Goal: Task Accomplishment & Management: Complete application form

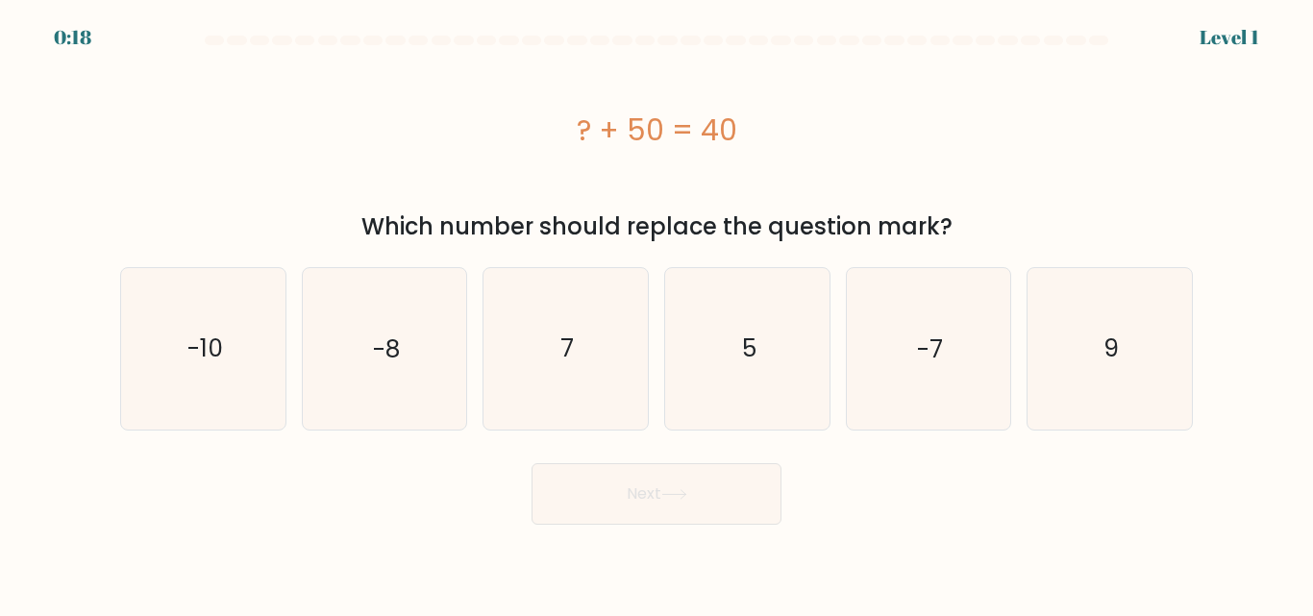
click at [192, 362] on text "-10" at bounding box center [204, 349] width 36 height 34
click at [656, 313] on input "a. -10" at bounding box center [656, 310] width 1 height 5
radio input "true"
click at [724, 511] on button "Next" at bounding box center [656, 494] width 250 height 62
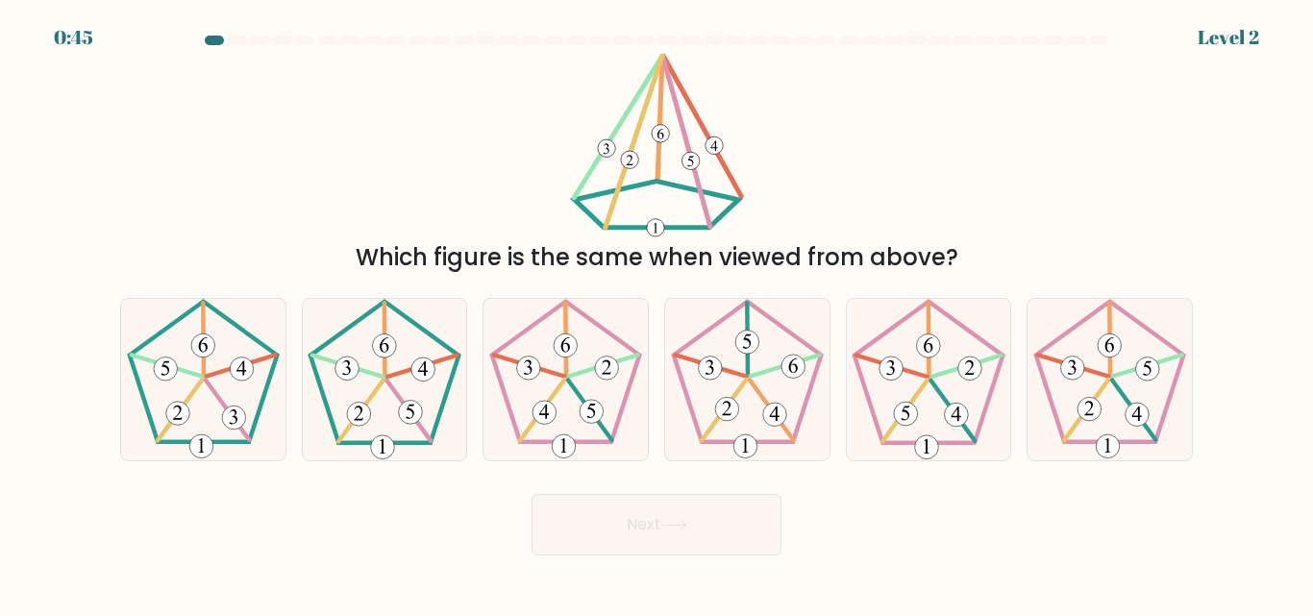
click at [381, 395] on icon at bounding box center [384, 379] width 160 height 160
click at [656, 313] on input "b." at bounding box center [656, 310] width 1 height 5
radio input "true"
click at [685, 524] on icon at bounding box center [673, 525] width 23 height 9
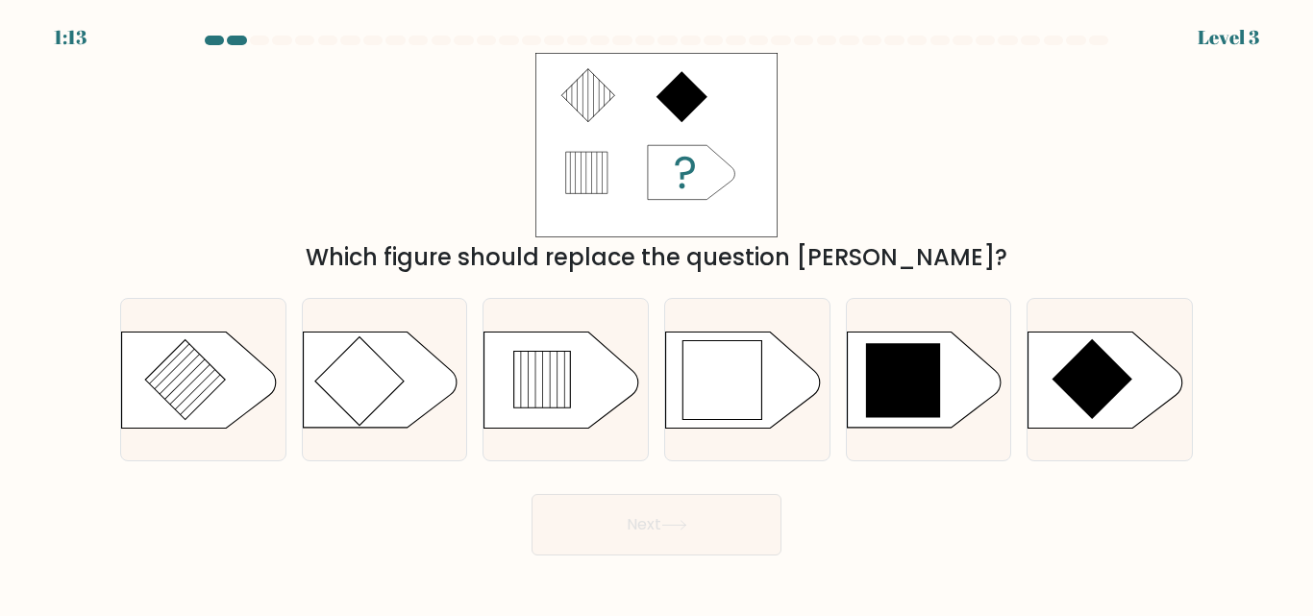
click at [1065, 389] on icon at bounding box center [1092, 379] width 80 height 80
click at [657, 313] on input "f." at bounding box center [656, 310] width 1 height 5
radio input "true"
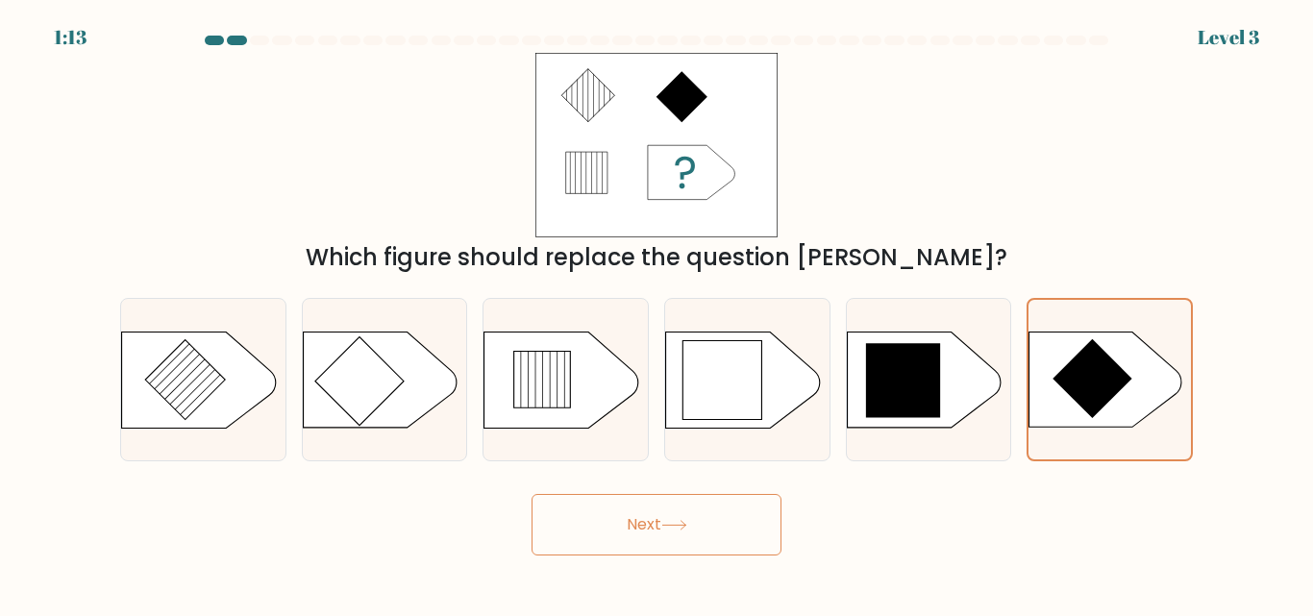
click at [723, 533] on button "Next" at bounding box center [656, 525] width 250 height 62
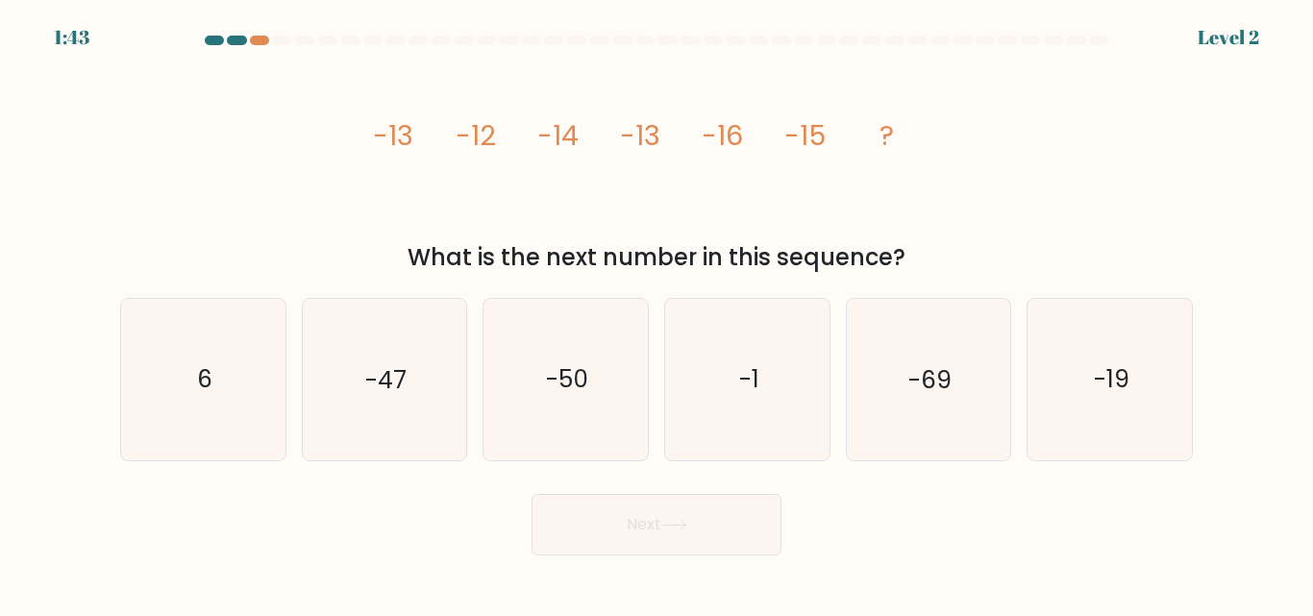
click at [1140, 375] on icon "-19" at bounding box center [1109, 379] width 160 height 160
click at [657, 313] on input "f. -19" at bounding box center [656, 310] width 1 height 5
radio input "true"
click at [688, 534] on button "Next" at bounding box center [656, 525] width 250 height 62
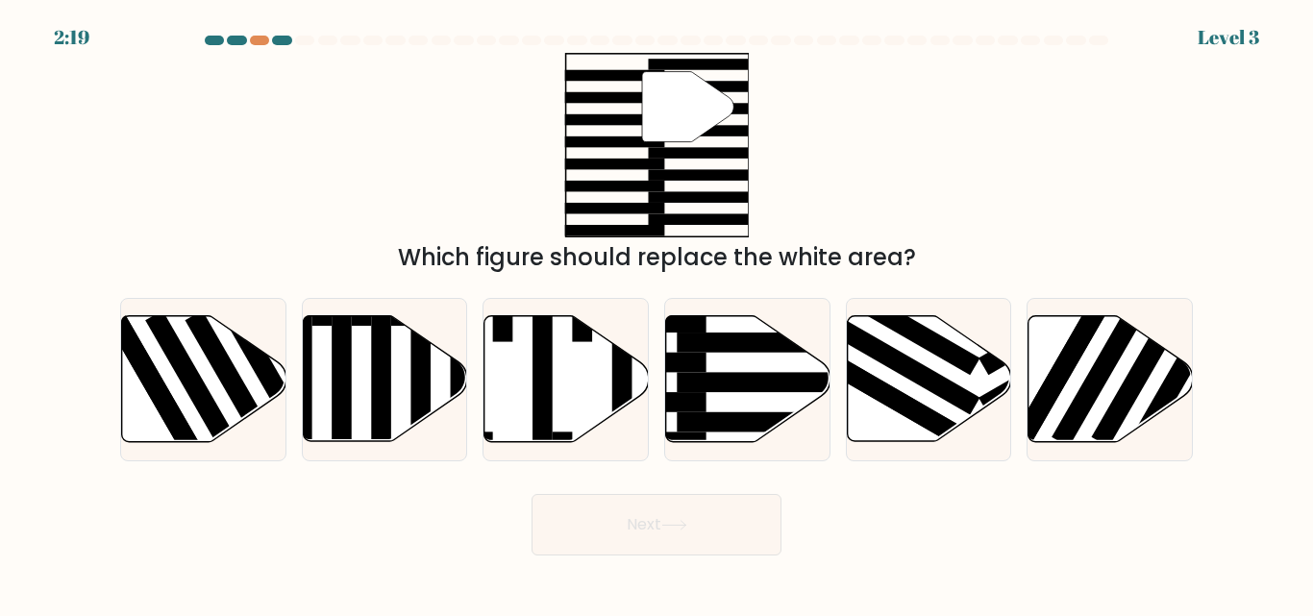
click at [761, 388] on rect at bounding box center [766, 383] width 179 height 20
click at [657, 313] on input "d." at bounding box center [656, 310] width 1 height 5
radio input "true"
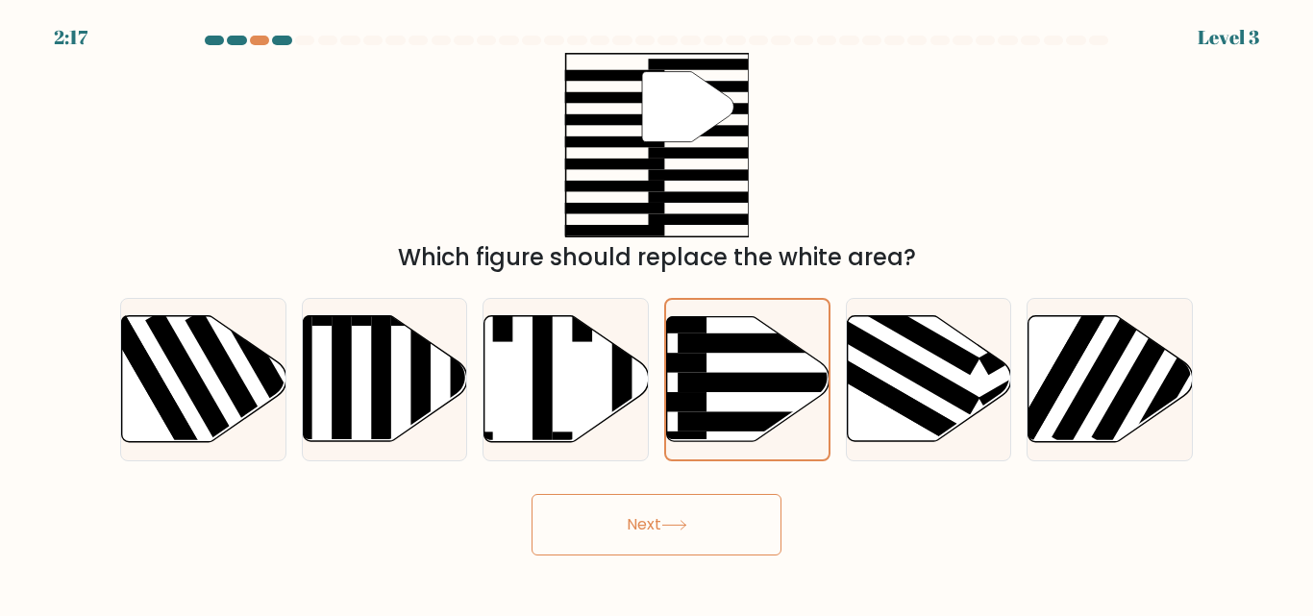
click at [715, 532] on button "Next" at bounding box center [656, 525] width 250 height 62
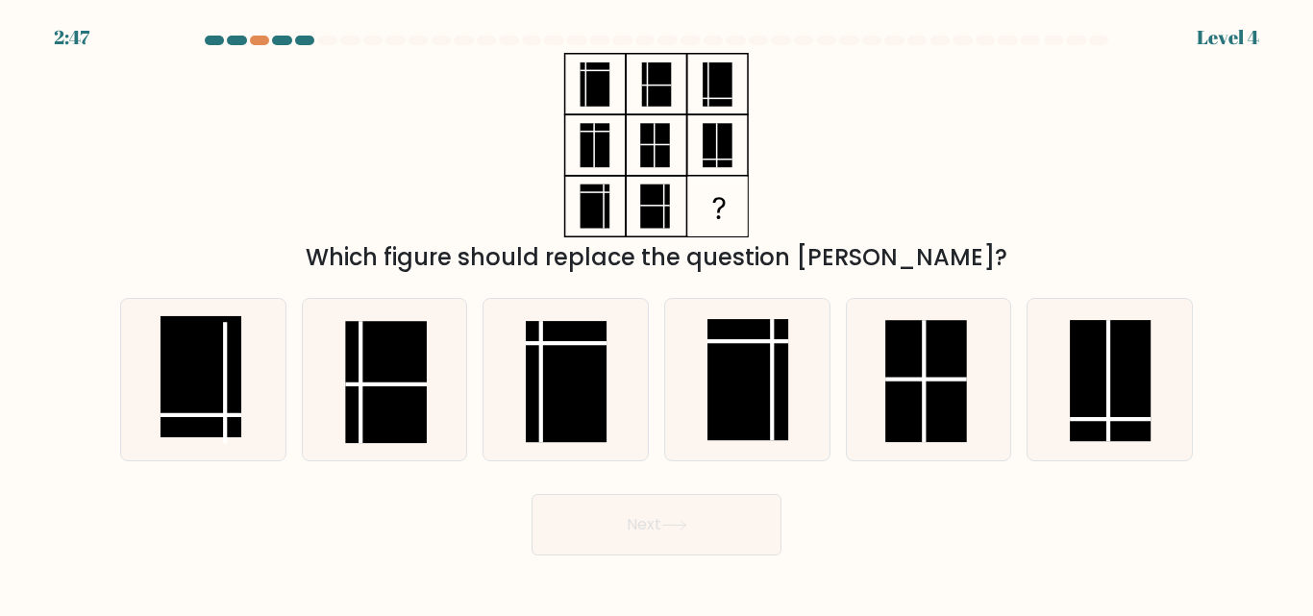
click at [217, 405] on rect at bounding box center [200, 376] width 81 height 121
click at [656, 313] on input "a." at bounding box center [656, 310] width 1 height 5
radio input "true"
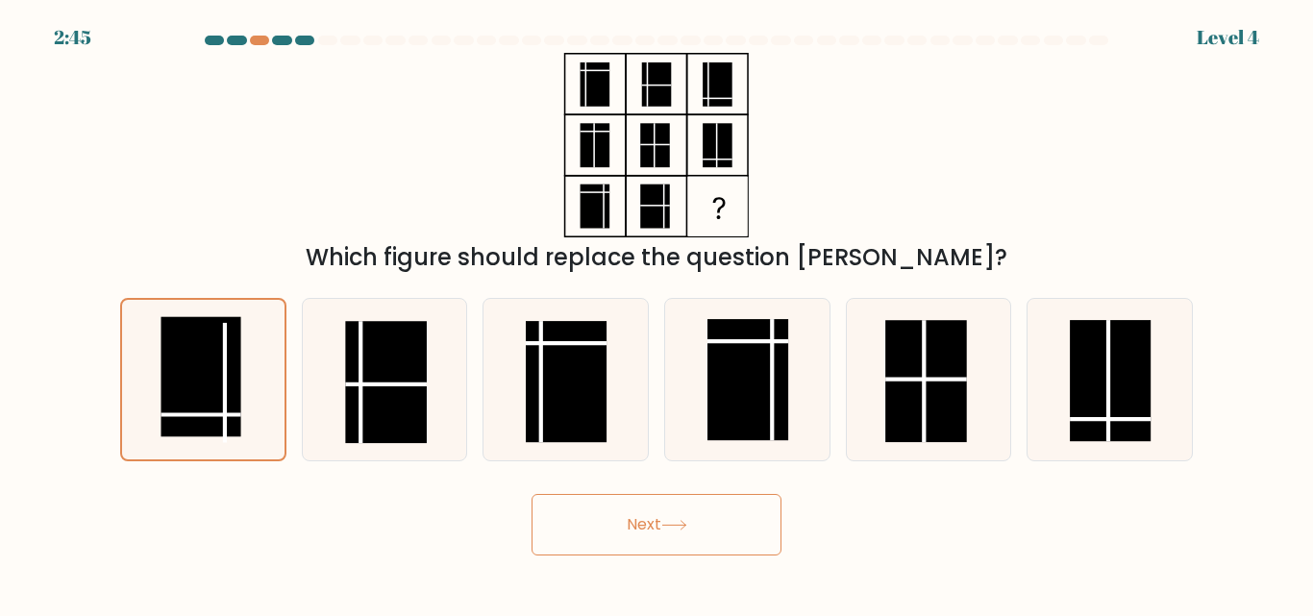
click at [704, 526] on button "Next" at bounding box center [656, 525] width 250 height 62
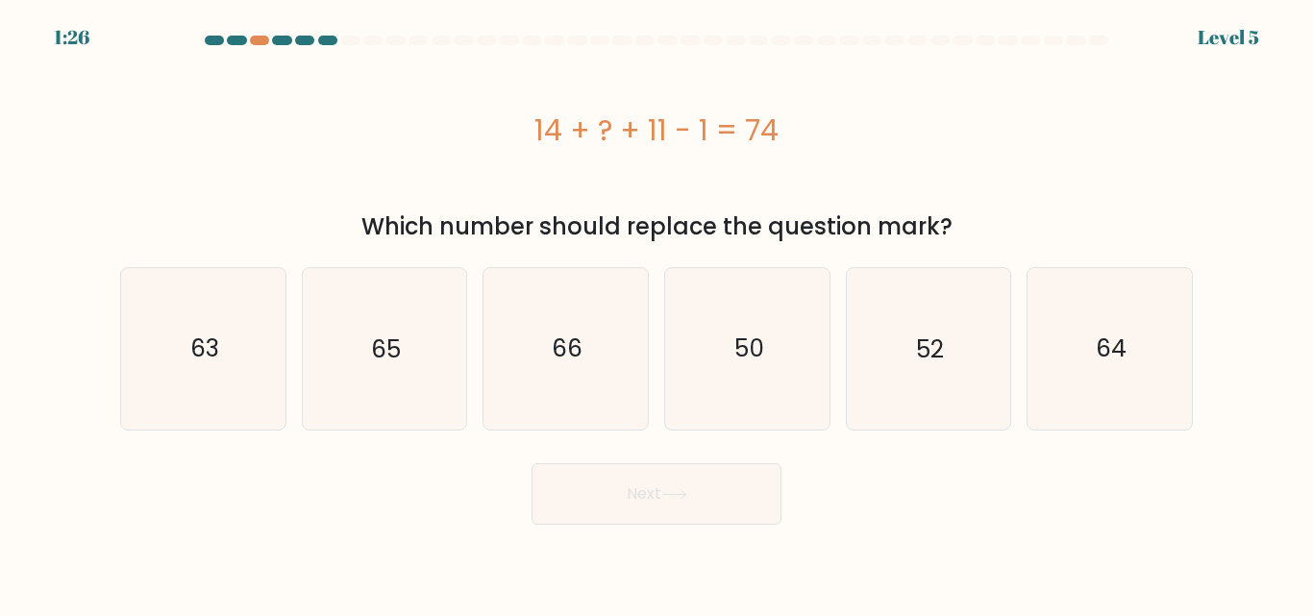
click at [753, 349] on text "50" at bounding box center [748, 349] width 30 height 34
click at [657, 313] on input "d. 50" at bounding box center [656, 310] width 1 height 5
radio input "true"
click at [677, 497] on icon at bounding box center [674, 494] width 26 height 11
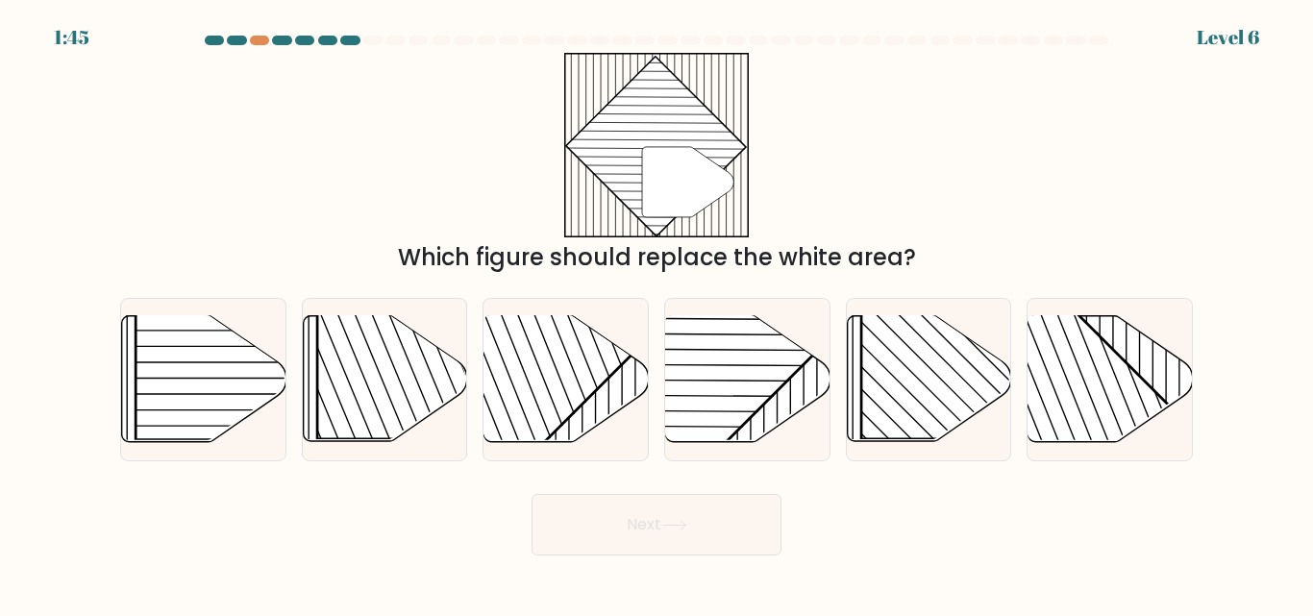
click at [748, 402] on rect at bounding box center [691, 315] width 322 height 322
click at [657, 313] on input "d." at bounding box center [656, 310] width 1 height 5
radio input "true"
click at [690, 543] on button "Next" at bounding box center [656, 525] width 250 height 62
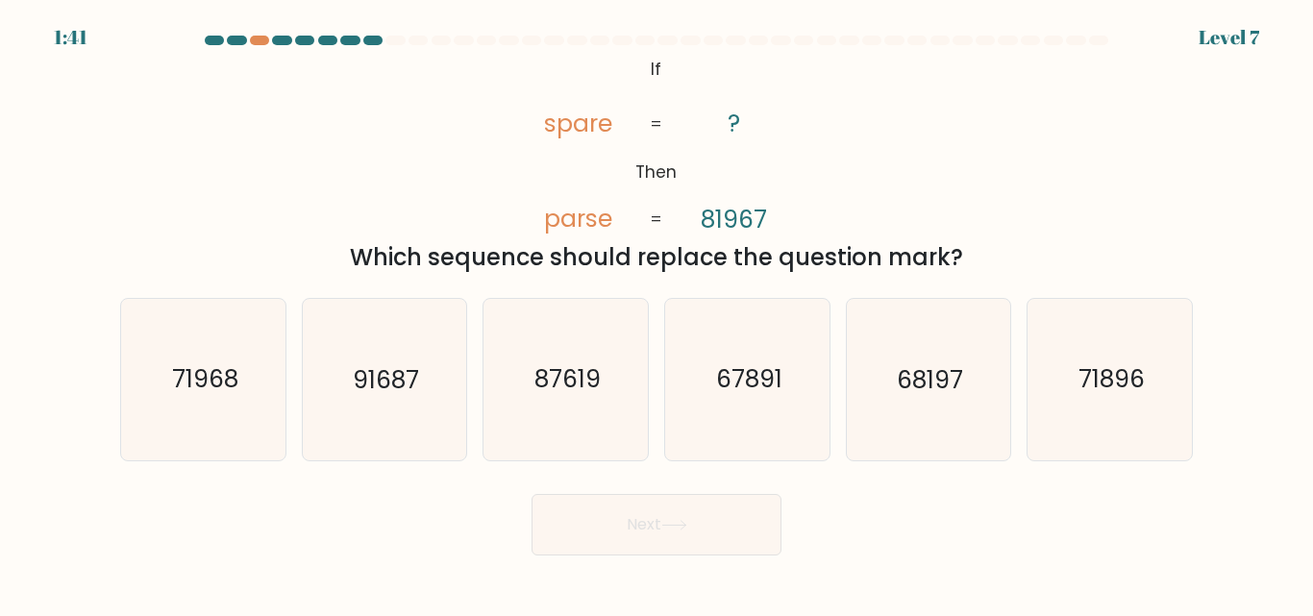
click at [937, 402] on icon "68197" at bounding box center [928, 379] width 160 height 160
click at [657, 313] on input "e. 68197" at bounding box center [656, 310] width 1 height 5
radio input "true"
click at [684, 520] on icon at bounding box center [674, 525] width 26 height 11
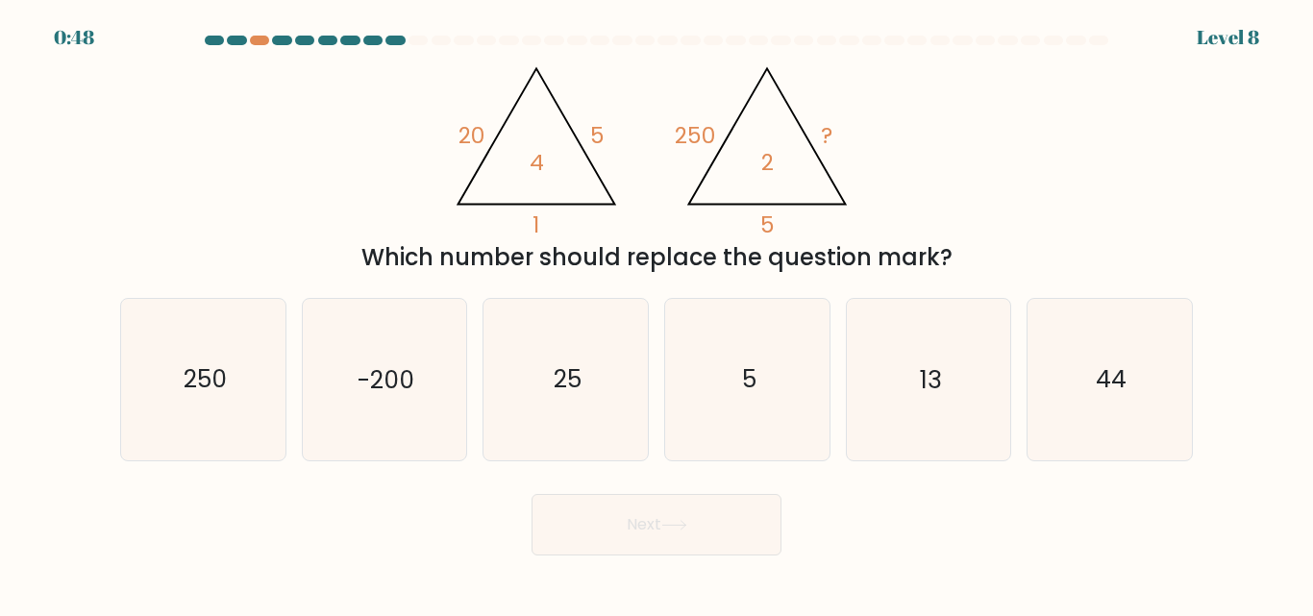
click at [468, 516] on div "Next" at bounding box center [657, 519] width 1096 height 71
click at [578, 403] on icon "25" at bounding box center [565, 379] width 160 height 160
click at [656, 313] on input "c. 25" at bounding box center [656, 310] width 1 height 5
radio input "true"
click at [679, 511] on button "Next" at bounding box center [656, 525] width 250 height 62
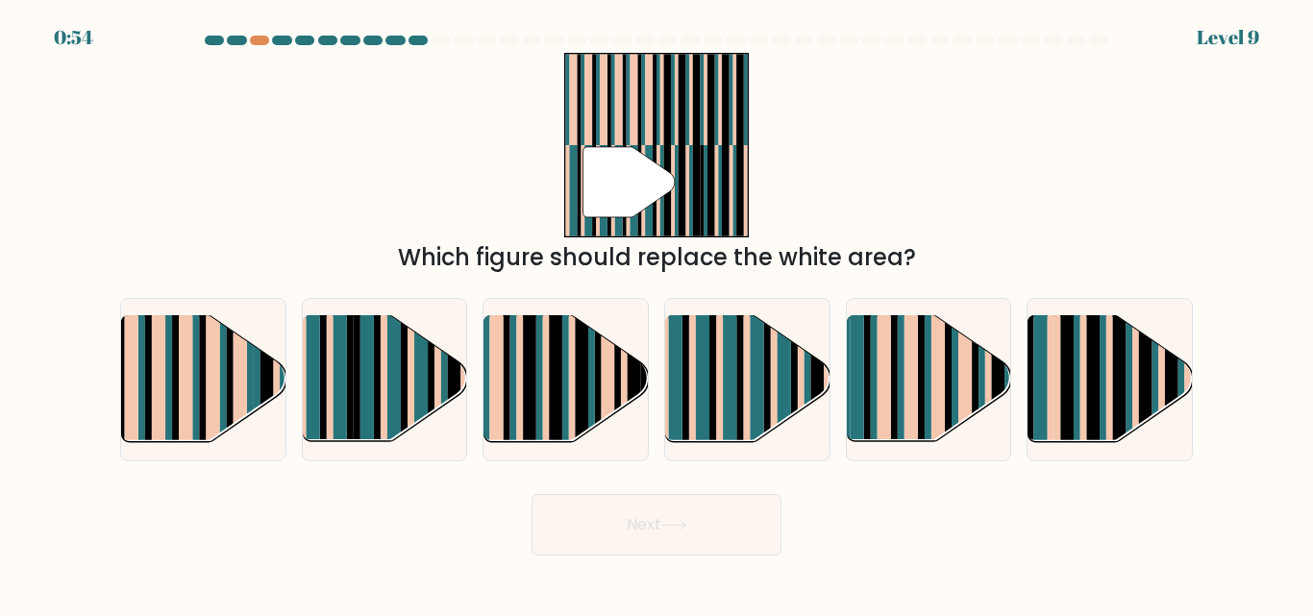
click at [183, 382] on rect at bounding box center [185, 366] width 13 height 162
click at [656, 313] on input "a." at bounding box center [656, 310] width 1 height 5
radio input "true"
click at [653, 531] on button "Next" at bounding box center [656, 525] width 250 height 62
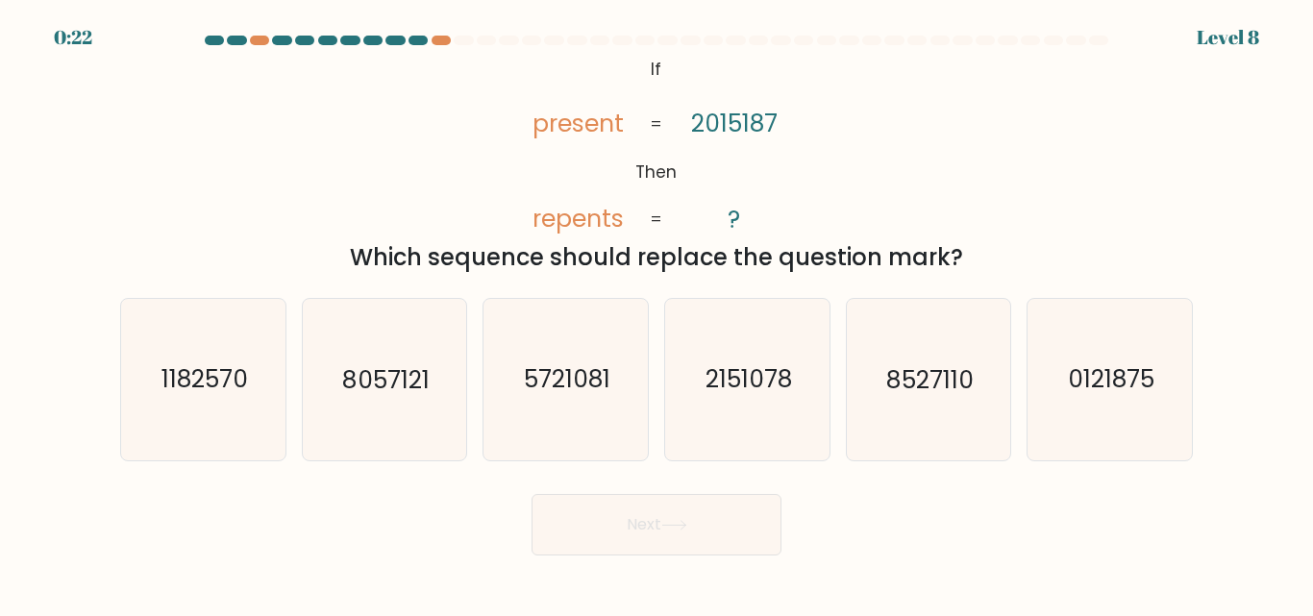
click at [1111, 397] on icon "0121875" at bounding box center [1109, 379] width 160 height 160
click at [657, 313] on input "f. 0121875" at bounding box center [656, 310] width 1 height 5
radio input "true"
click at [662, 527] on button "Next" at bounding box center [656, 525] width 250 height 62
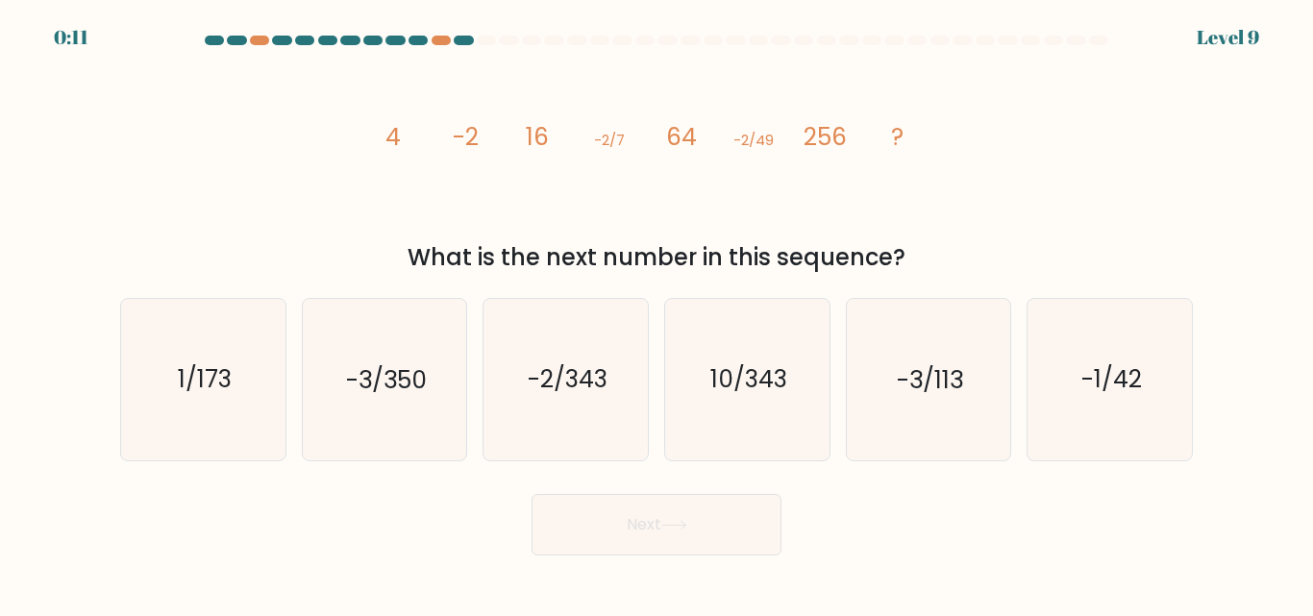
click at [1116, 406] on icon "-1/42" at bounding box center [1109, 379] width 160 height 160
click at [657, 313] on input "f. -1/42" at bounding box center [656, 310] width 1 height 5
radio input "true"
click at [696, 524] on button "Next" at bounding box center [656, 525] width 250 height 62
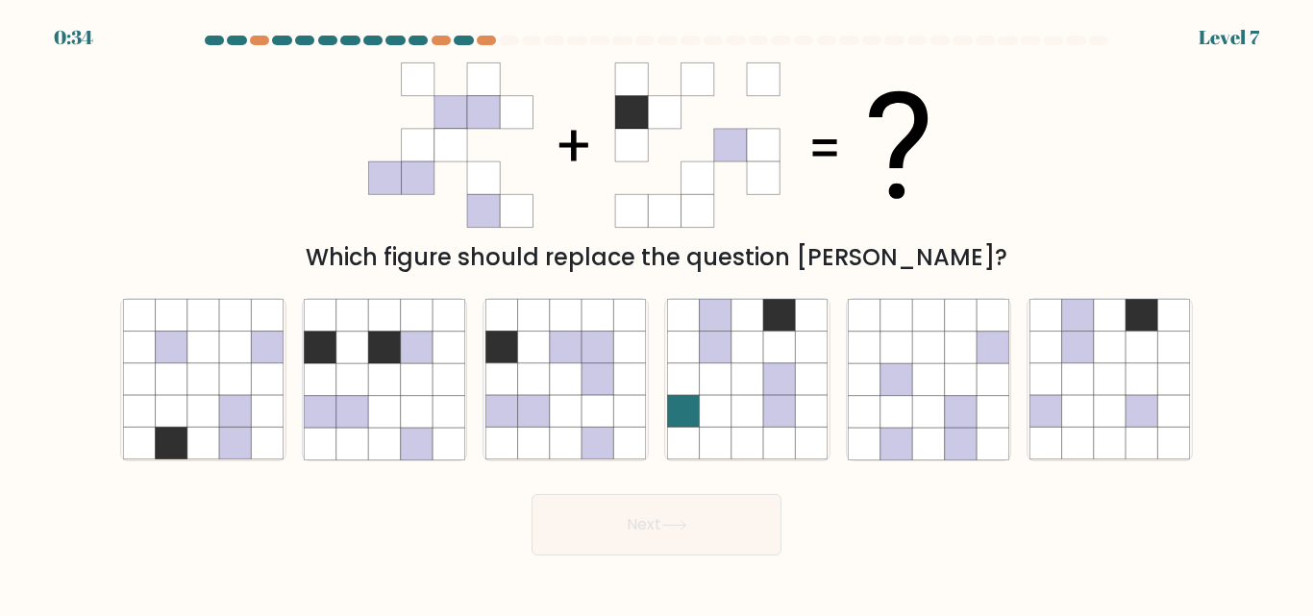
click at [760, 398] on icon at bounding box center [747, 412] width 32 height 32
click at [657, 313] on input "d." at bounding box center [656, 310] width 1 height 5
radio input "true"
click at [647, 538] on button "Next" at bounding box center [656, 525] width 250 height 62
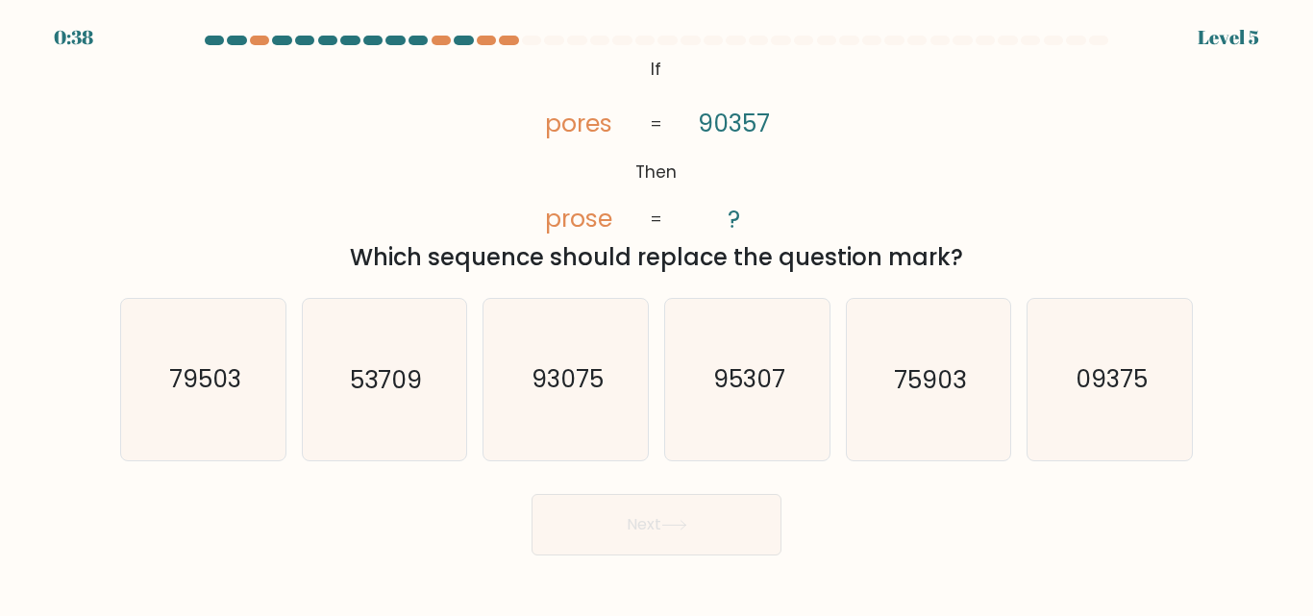
click at [605, 382] on icon "93075" at bounding box center [565, 379] width 160 height 160
click at [656, 313] on input "c. 93075" at bounding box center [656, 310] width 1 height 5
radio input "true"
click at [662, 538] on button "Next" at bounding box center [656, 525] width 250 height 62
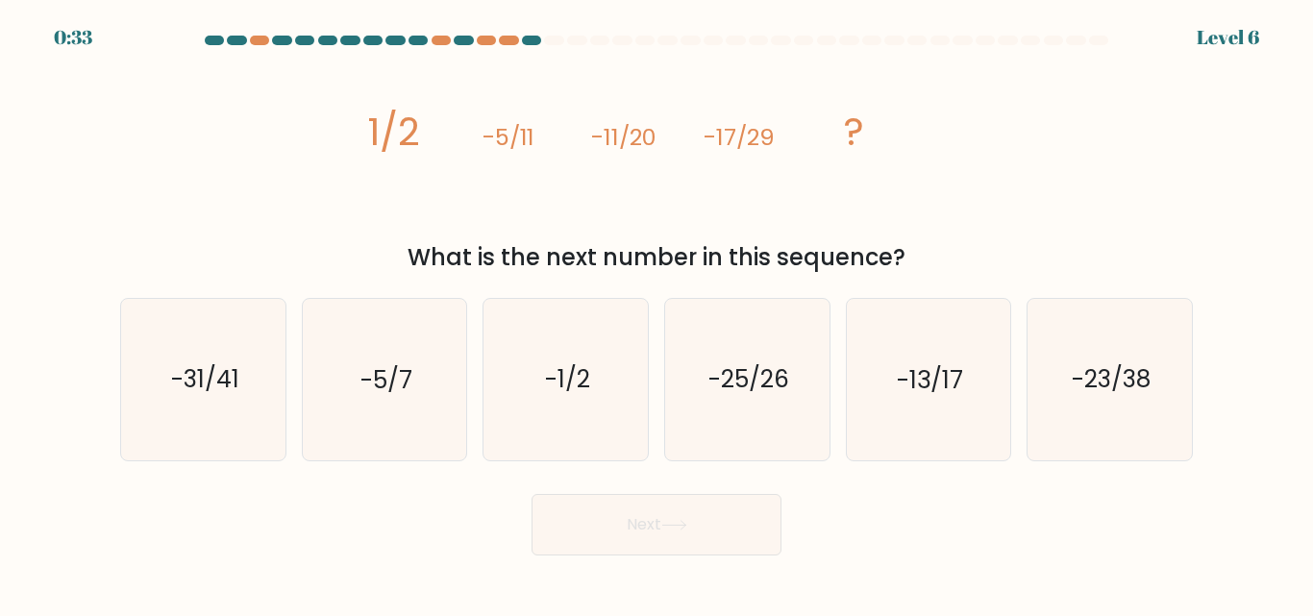
click at [1120, 380] on text "-23/38" at bounding box center [1111, 380] width 79 height 34
click at [657, 313] on input "f. -23/38" at bounding box center [656, 310] width 1 height 5
radio input "true"
click at [703, 524] on button "Next" at bounding box center [656, 525] width 250 height 62
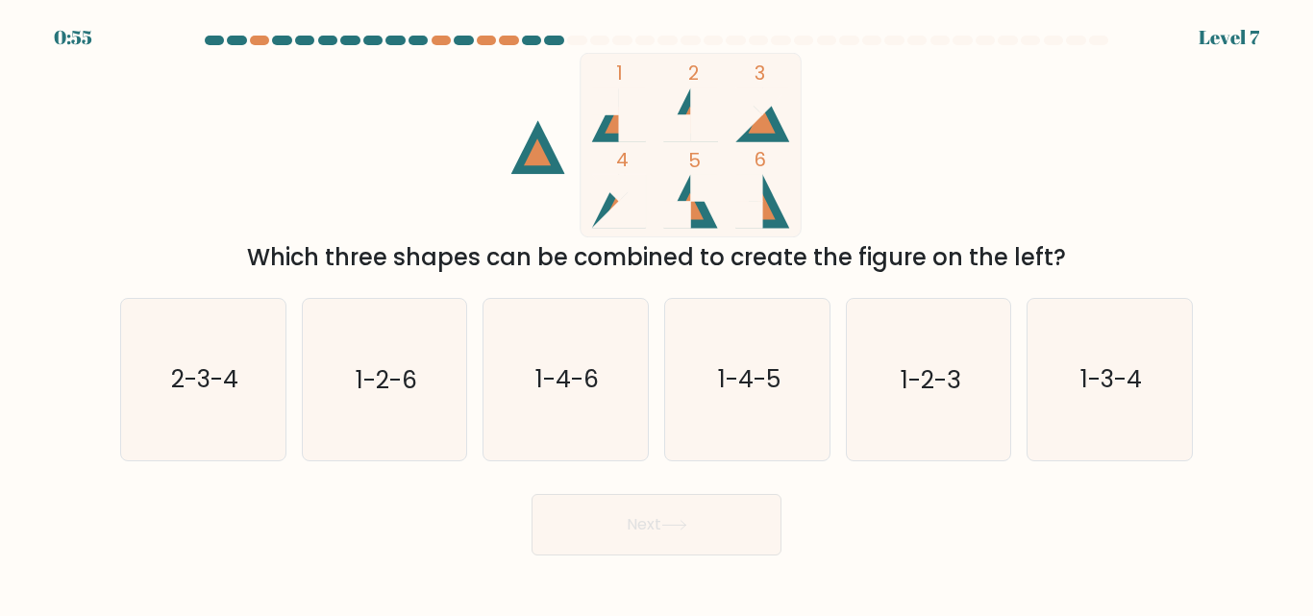
click at [394, 362] on icon "1-2-6" at bounding box center [384, 379] width 160 height 160
click at [656, 313] on input "b. 1-2-6" at bounding box center [656, 310] width 1 height 5
radio input "true"
click at [662, 533] on button "Next" at bounding box center [656, 525] width 250 height 62
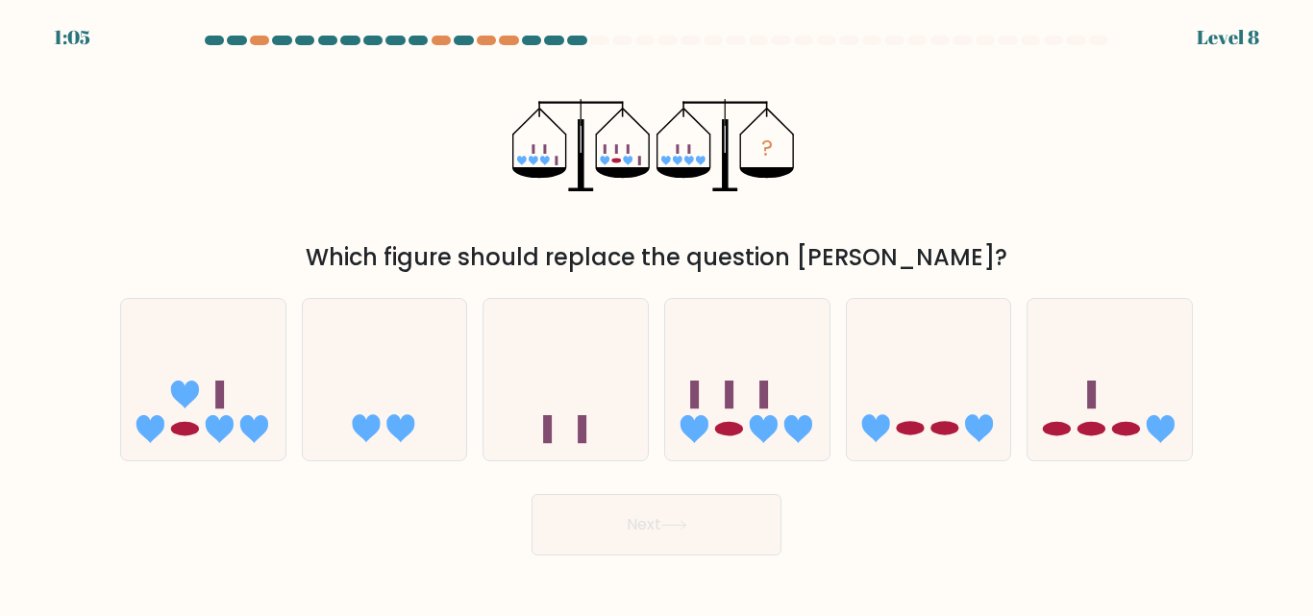
click at [773, 431] on icon at bounding box center [764, 429] width 28 height 28
click at [657, 313] on input "d." at bounding box center [656, 310] width 1 height 5
radio input "true"
click at [671, 553] on button "Next" at bounding box center [656, 525] width 250 height 62
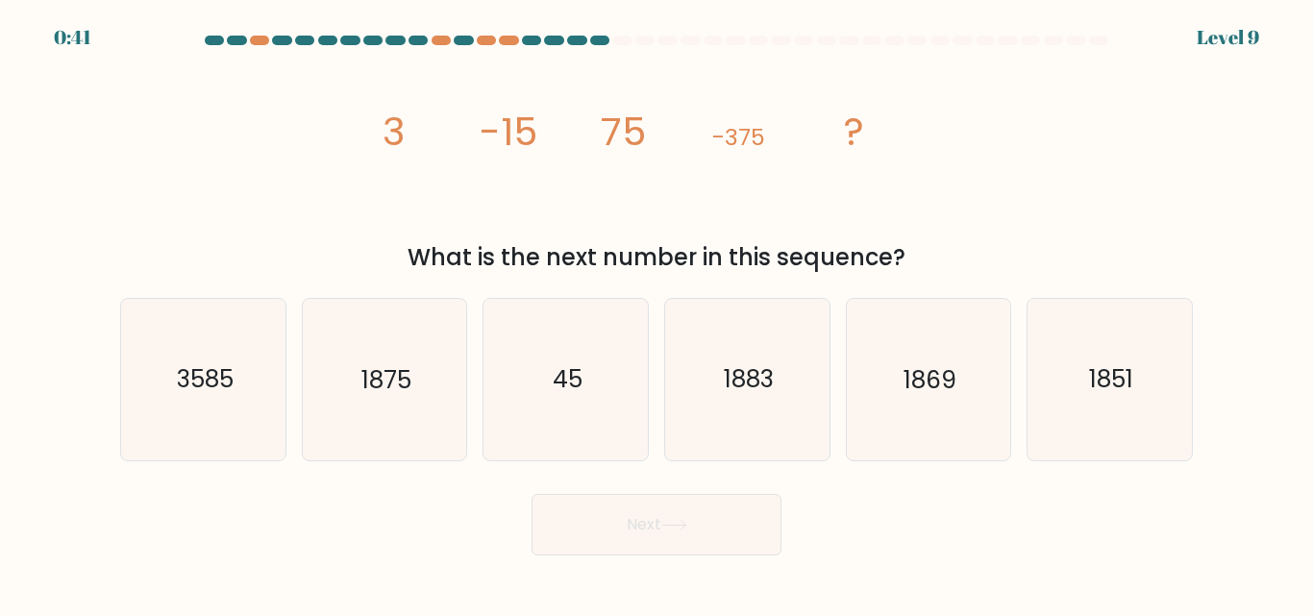
click at [580, 375] on text "45" at bounding box center [568, 380] width 30 height 34
click at [656, 313] on input "c. 45" at bounding box center [656, 310] width 1 height 5
radio input "true"
click at [685, 525] on icon at bounding box center [673, 525] width 23 height 9
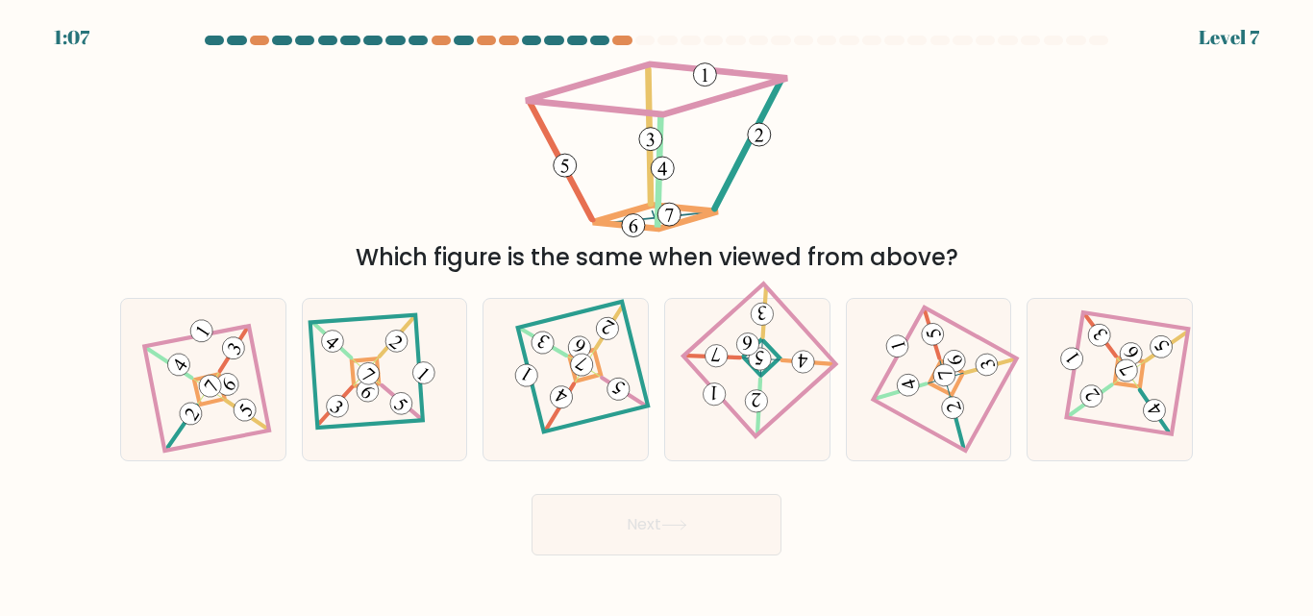
click at [765, 346] on icon at bounding box center [747, 379] width 112 height 129
click at [657, 313] on input "d." at bounding box center [656, 310] width 1 height 5
radio input "true"
click at [954, 407] on 890 at bounding box center [952, 408] width 27 height 27
click at [657, 313] on input "e." at bounding box center [656, 310] width 1 height 5
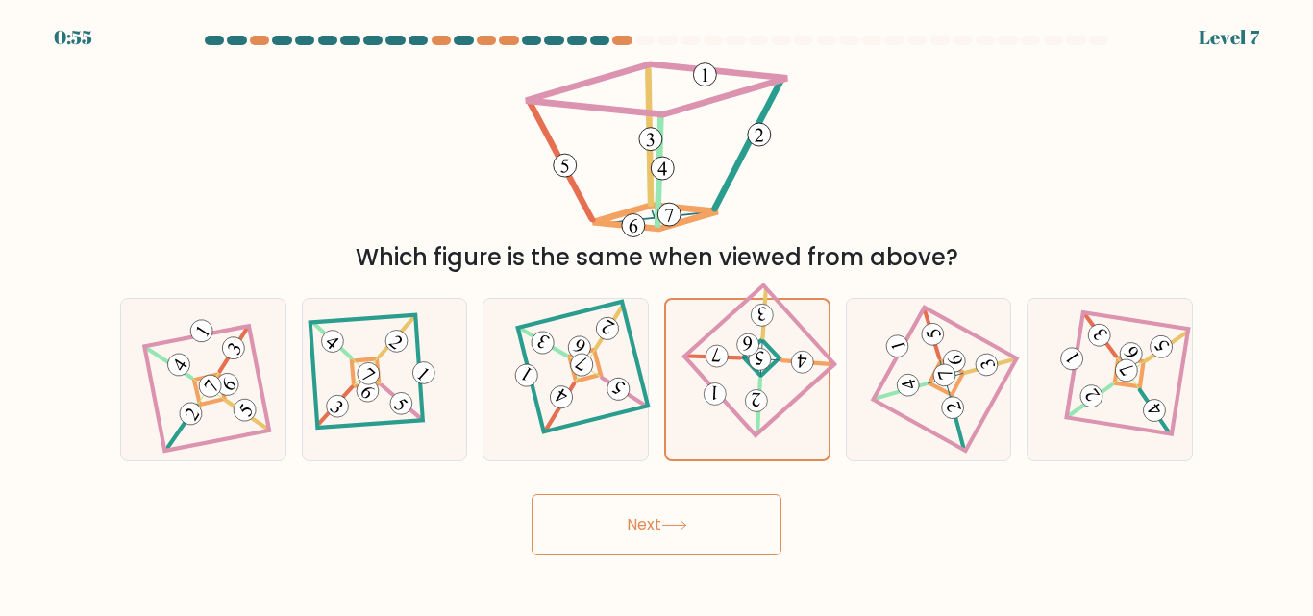
radio input "true"
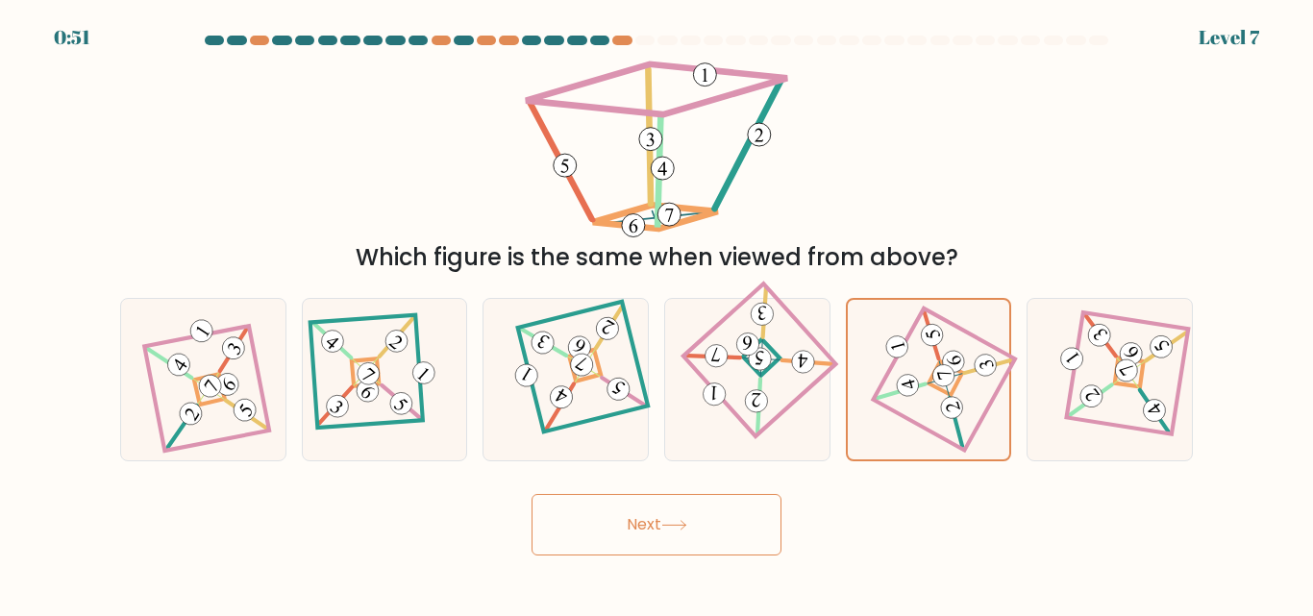
click at [679, 529] on icon at bounding box center [674, 525] width 26 height 11
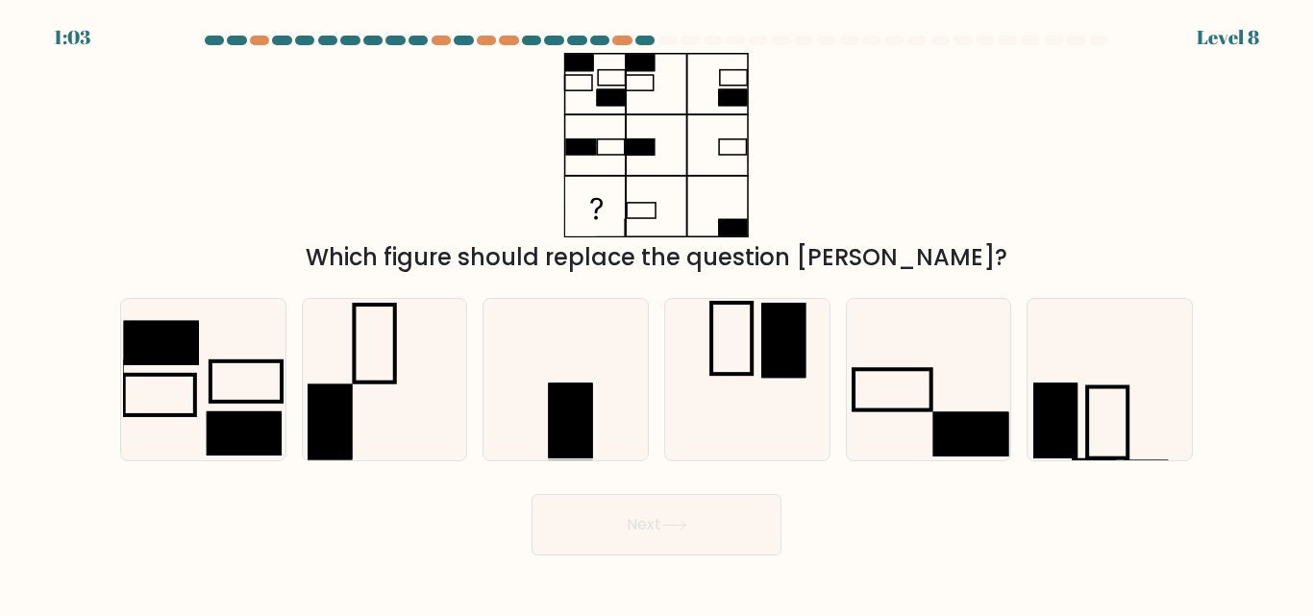
click at [922, 407] on icon at bounding box center [928, 379] width 160 height 160
click at [657, 313] on input "e." at bounding box center [656, 310] width 1 height 5
radio input "true"
click at [668, 526] on icon at bounding box center [674, 525] width 26 height 11
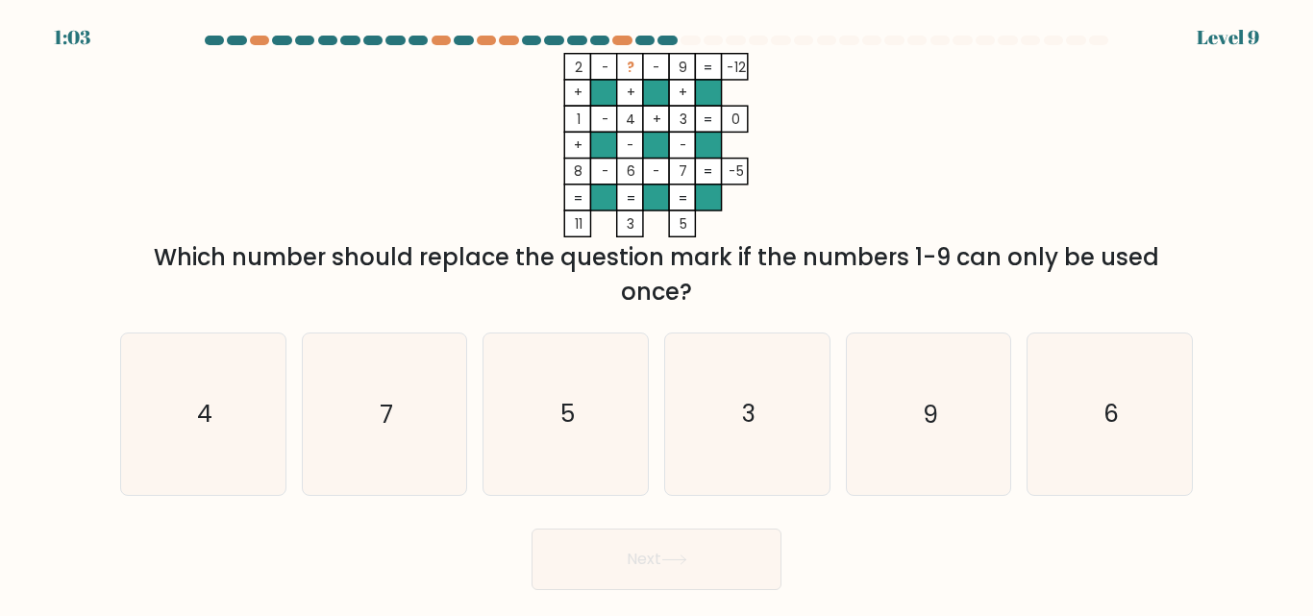
click at [590, 423] on icon "5" at bounding box center [565, 413] width 160 height 160
click at [656, 313] on input "c. 5" at bounding box center [656, 310] width 1 height 5
radio input "true"
click at [666, 561] on icon at bounding box center [674, 560] width 26 height 11
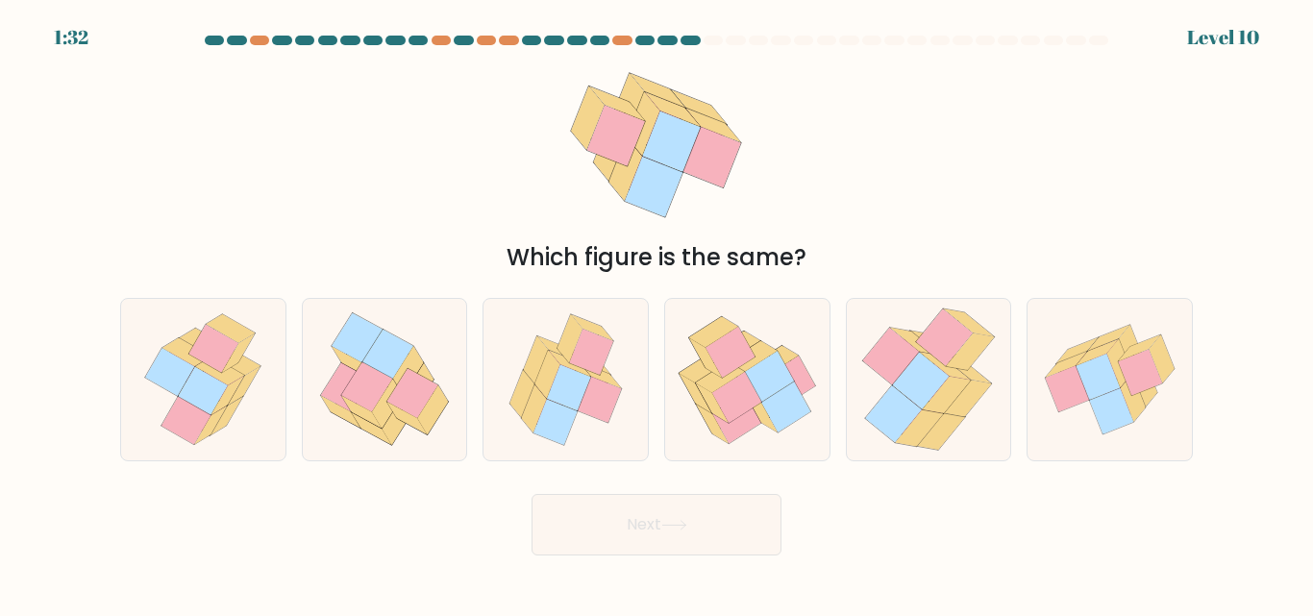
click at [1112, 395] on icon at bounding box center [1112, 411] width 44 height 46
click at [657, 313] on input "f." at bounding box center [656, 310] width 1 height 5
radio input "true"
click at [671, 512] on button "Next" at bounding box center [656, 525] width 250 height 62
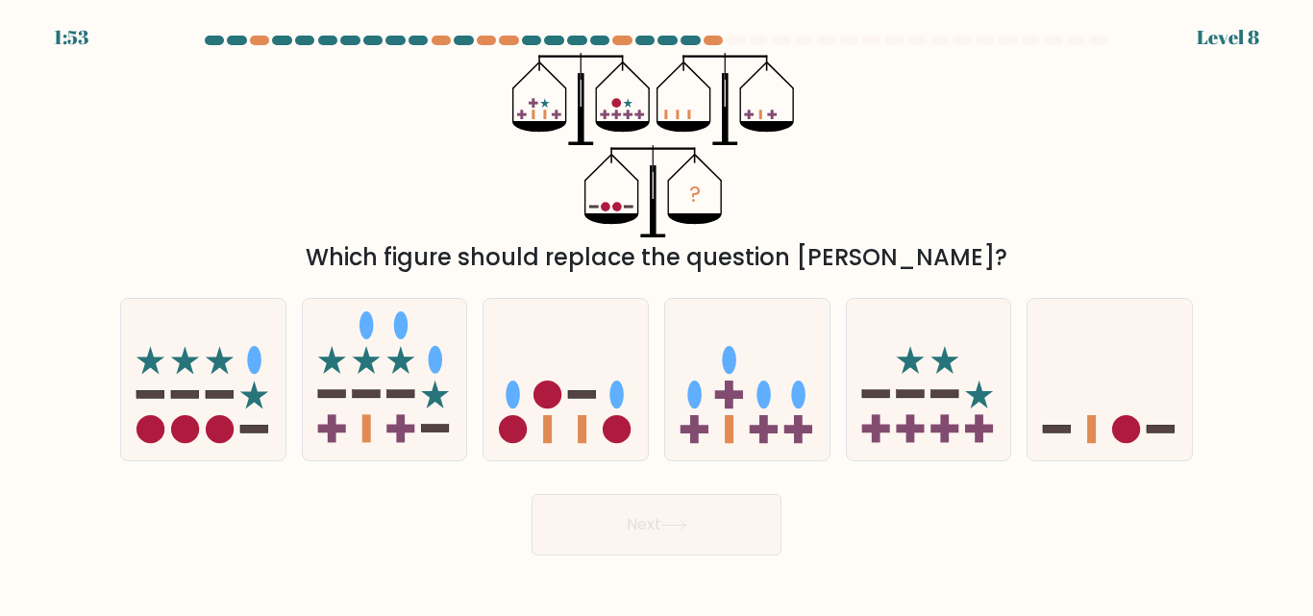
click at [1127, 399] on icon at bounding box center [1109, 379] width 164 height 136
click at [657, 313] on input "f." at bounding box center [656, 310] width 1 height 5
radio input "true"
click at [668, 520] on icon at bounding box center [674, 525] width 26 height 11
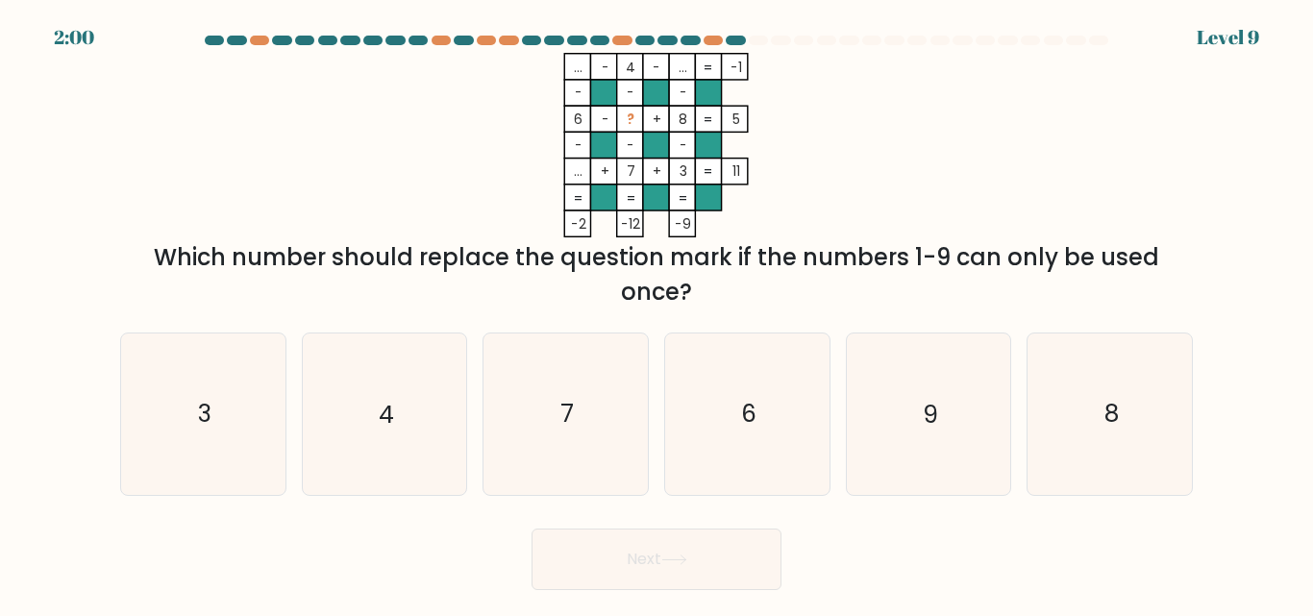
click at [938, 421] on icon "9" at bounding box center [928, 413] width 160 height 160
click at [657, 313] on input "e. 9" at bounding box center [656, 310] width 1 height 5
radio input "true"
click at [678, 557] on icon at bounding box center [674, 560] width 26 height 11
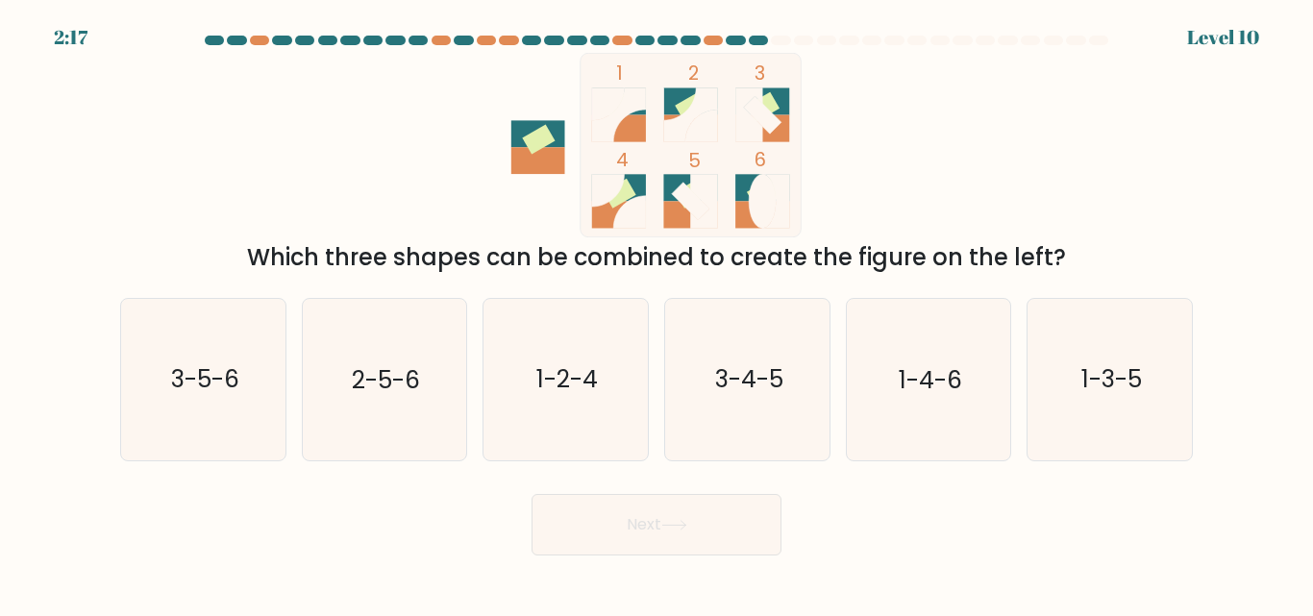
click at [598, 387] on text "1-2-4" at bounding box center [567, 380] width 62 height 34
click at [656, 313] on input "c. 1-2-4" at bounding box center [656, 310] width 1 height 5
radio input "true"
click at [642, 531] on button "Next" at bounding box center [656, 525] width 250 height 62
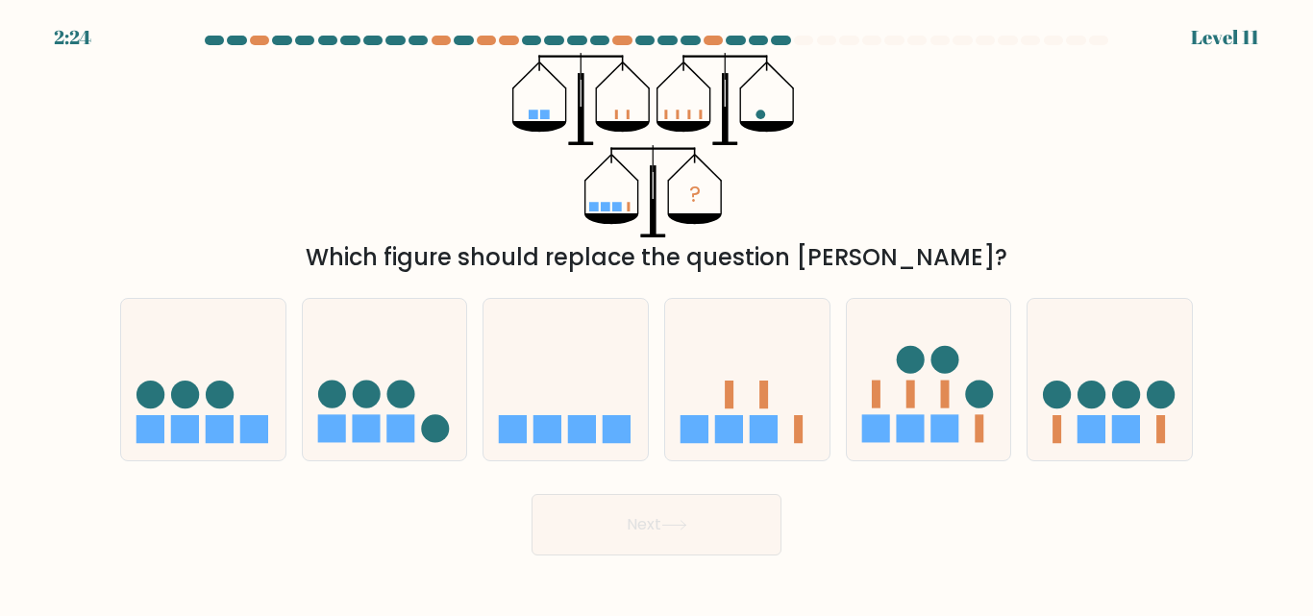
click at [1142, 457] on div at bounding box center [1109, 379] width 166 height 162
click at [657, 313] on input "f." at bounding box center [656, 310] width 1 height 5
radio input "true"
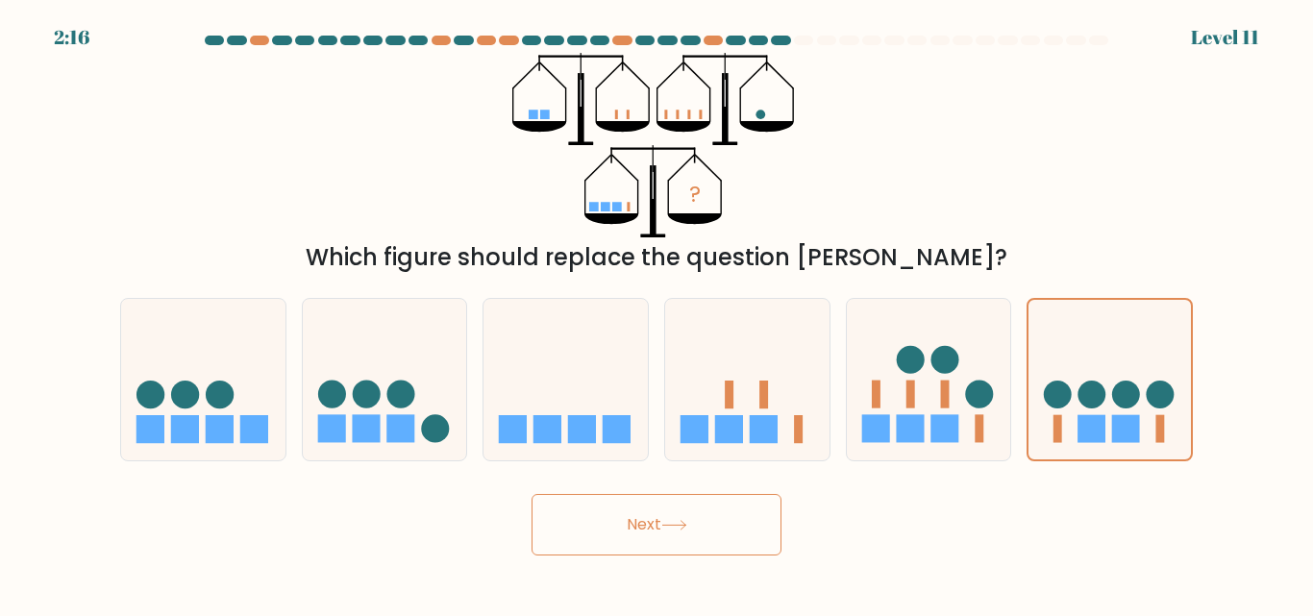
click at [691, 533] on button "Next" at bounding box center [656, 525] width 250 height 62
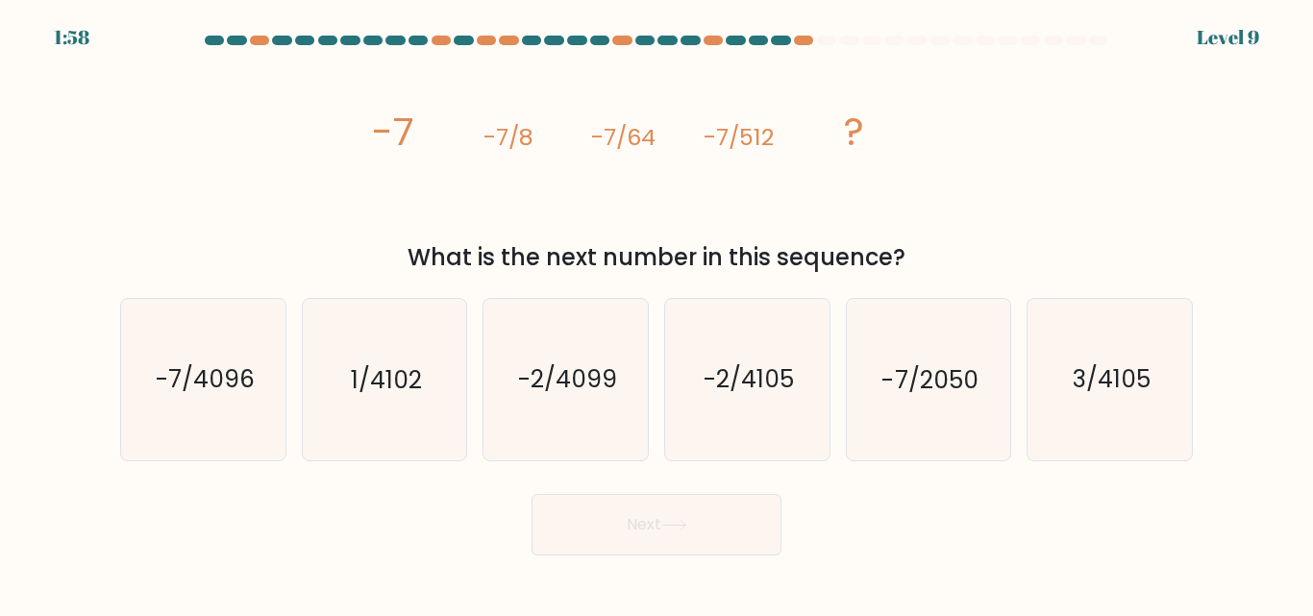
click at [217, 382] on text "-7/4096" at bounding box center [204, 380] width 99 height 34
click at [656, 313] on input "a. -7/4096" at bounding box center [656, 310] width 1 height 5
radio input "true"
click at [672, 525] on icon at bounding box center [673, 525] width 23 height 9
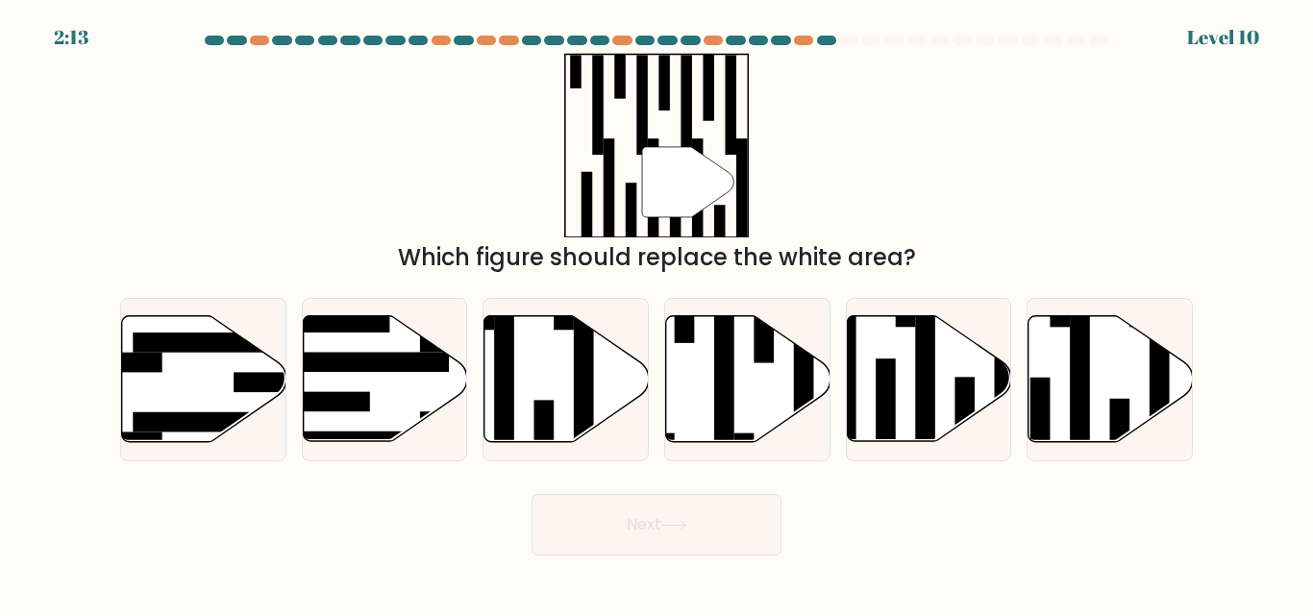
click at [557, 391] on icon at bounding box center [566, 379] width 164 height 126
click at [656, 313] on input "c." at bounding box center [656, 310] width 1 height 5
radio input "true"
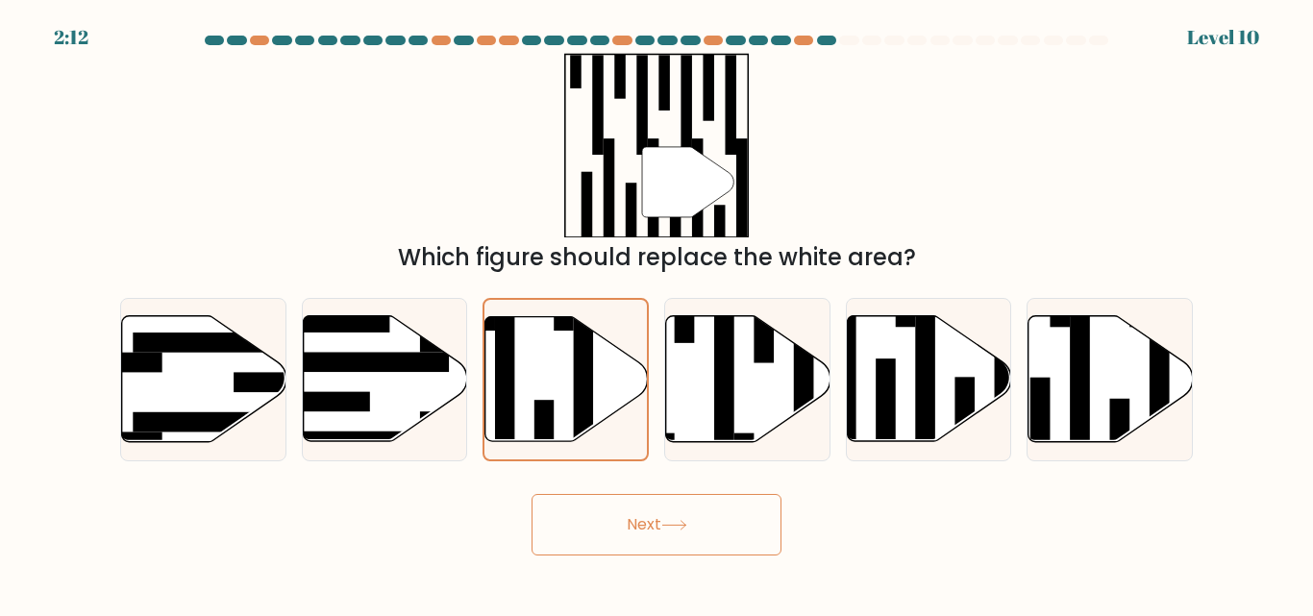
click at [676, 550] on button "Next" at bounding box center [656, 525] width 250 height 62
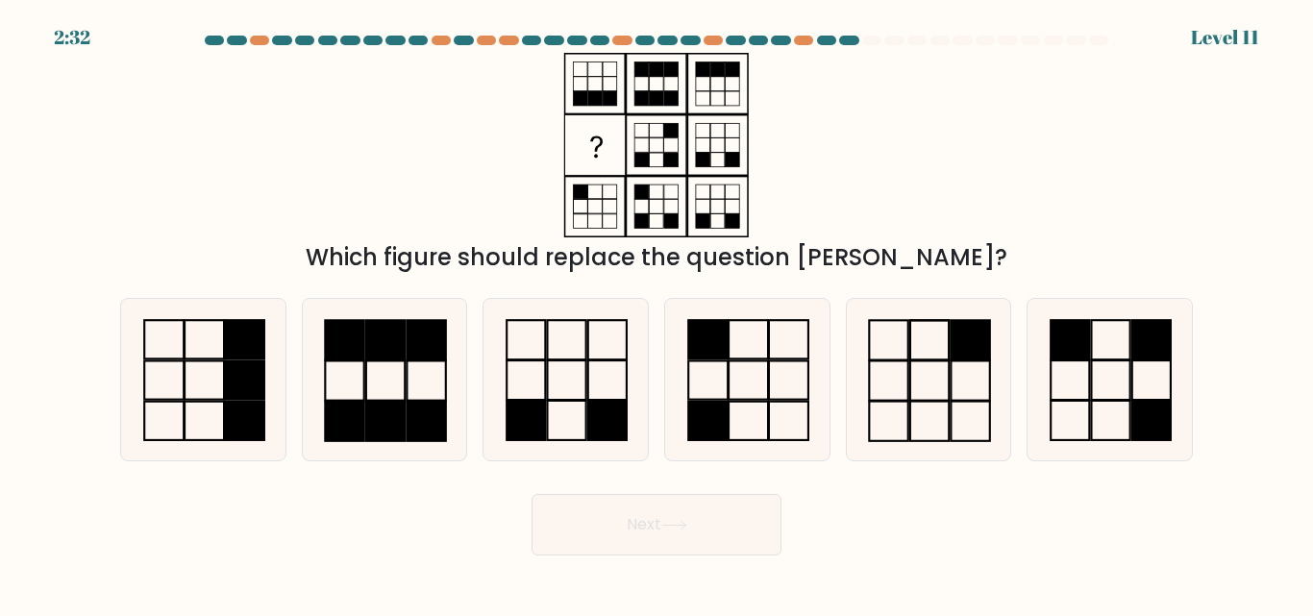
click at [908, 380] on rect at bounding box center [889, 380] width 38 height 39
click at [657, 313] on input "e." at bounding box center [656, 310] width 1 height 5
radio input "true"
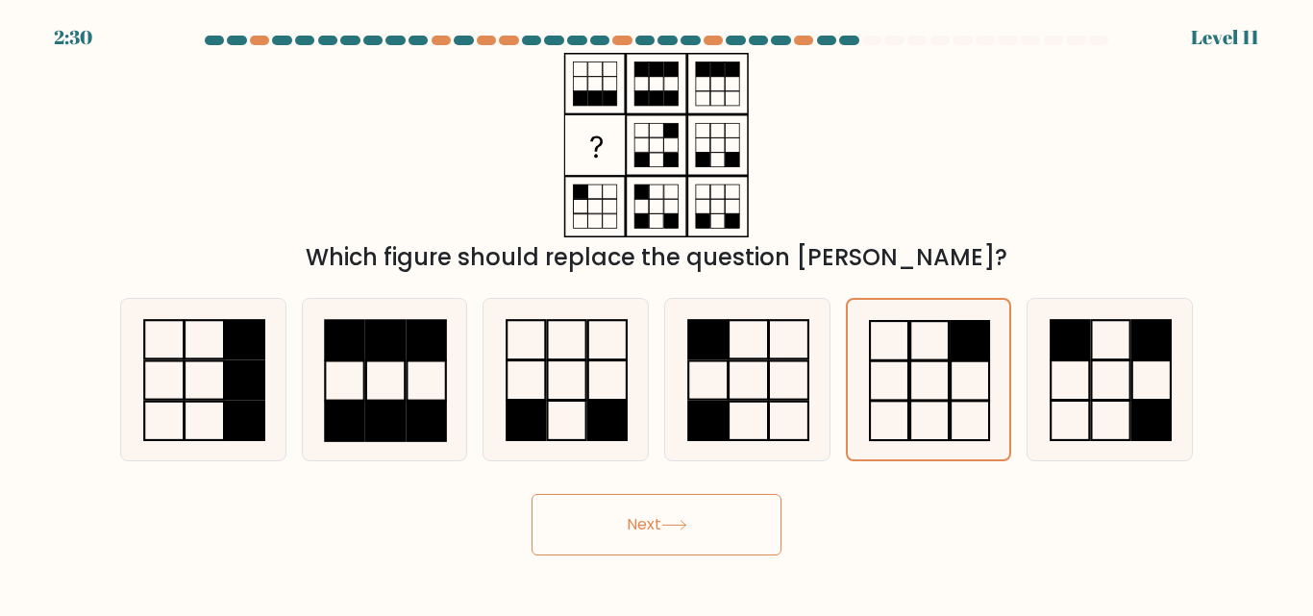
click at [677, 524] on icon at bounding box center [674, 525] width 26 height 11
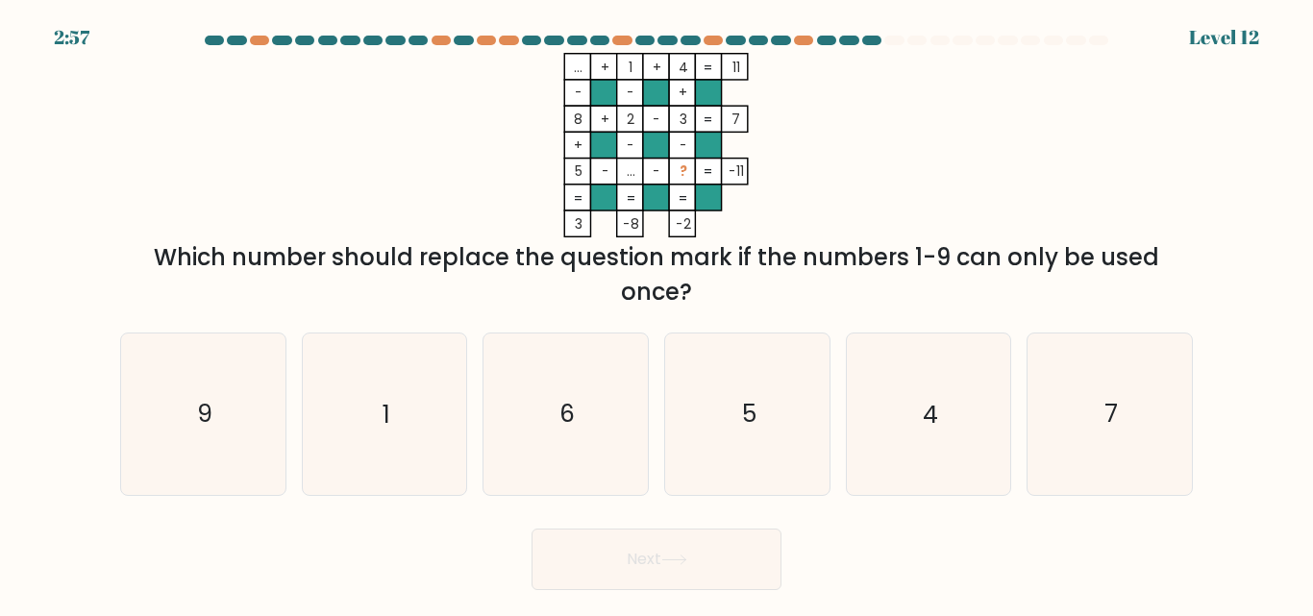
click at [224, 409] on icon "9" at bounding box center [203, 413] width 160 height 160
click at [656, 313] on input "a. 9" at bounding box center [656, 310] width 1 height 5
radio input "true"
click at [699, 570] on button "Next" at bounding box center [656, 560] width 250 height 62
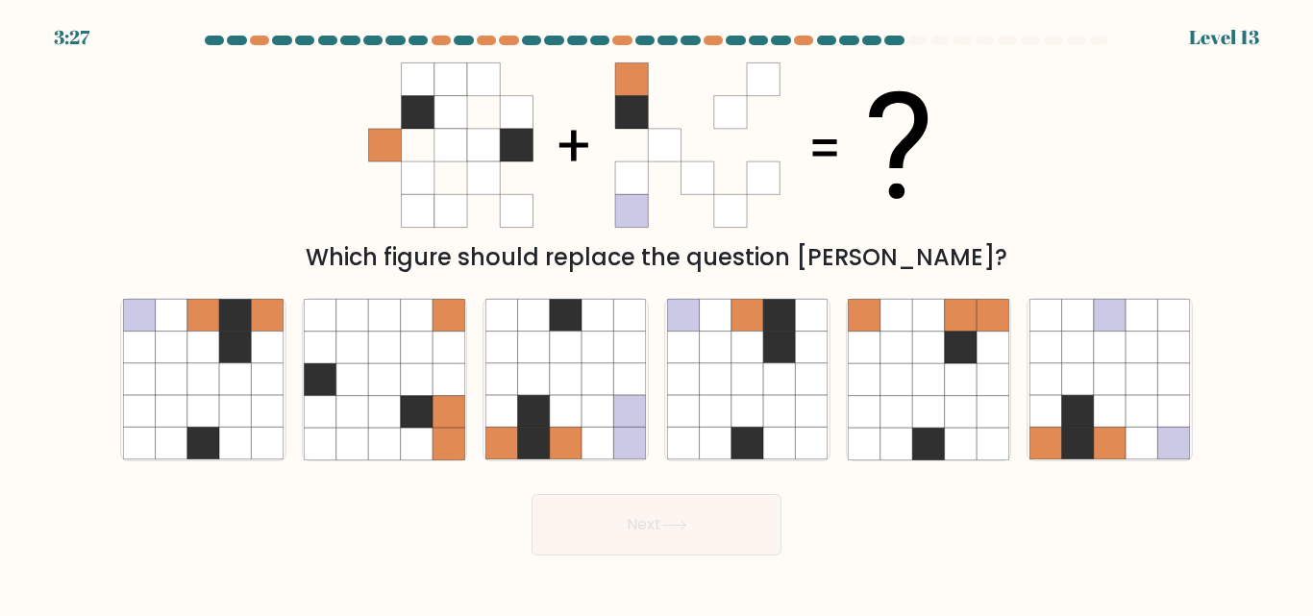
click at [249, 376] on icon at bounding box center [235, 380] width 32 height 32
click at [656, 313] on input "a." at bounding box center [656, 310] width 1 height 5
radio input "true"
click at [674, 555] on button "Next" at bounding box center [656, 525] width 250 height 62
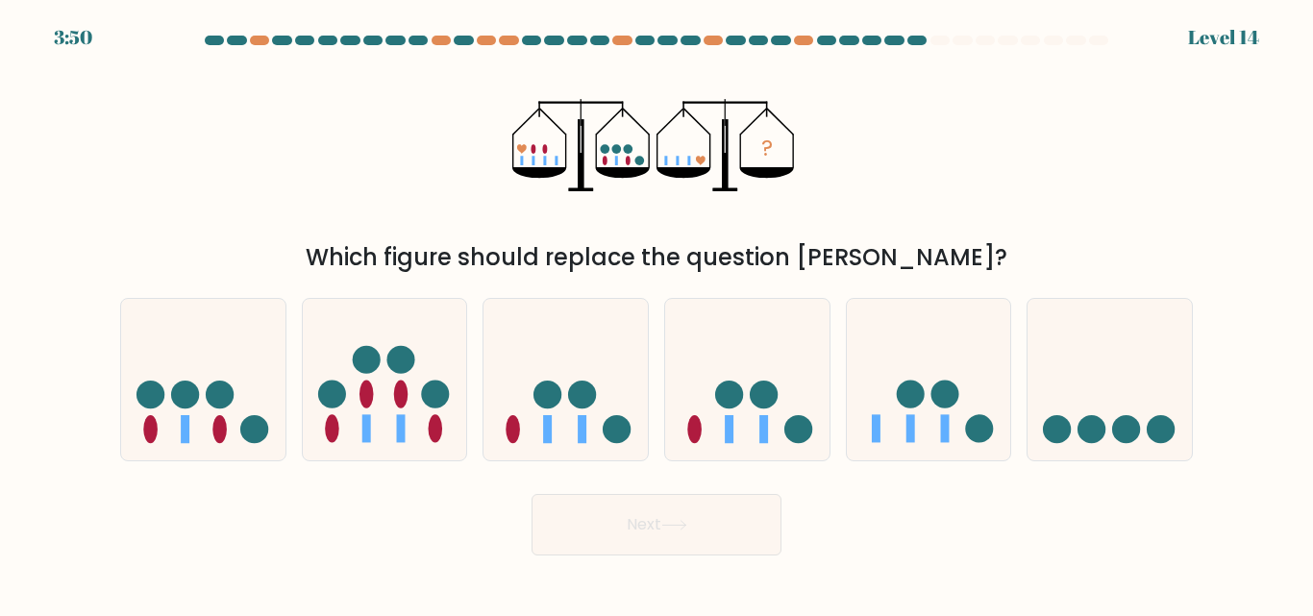
click at [1091, 411] on icon at bounding box center [1109, 379] width 164 height 136
click at [657, 313] on input "f." at bounding box center [656, 310] width 1 height 5
radio input "true"
click at [707, 523] on button "Next" at bounding box center [656, 525] width 250 height 62
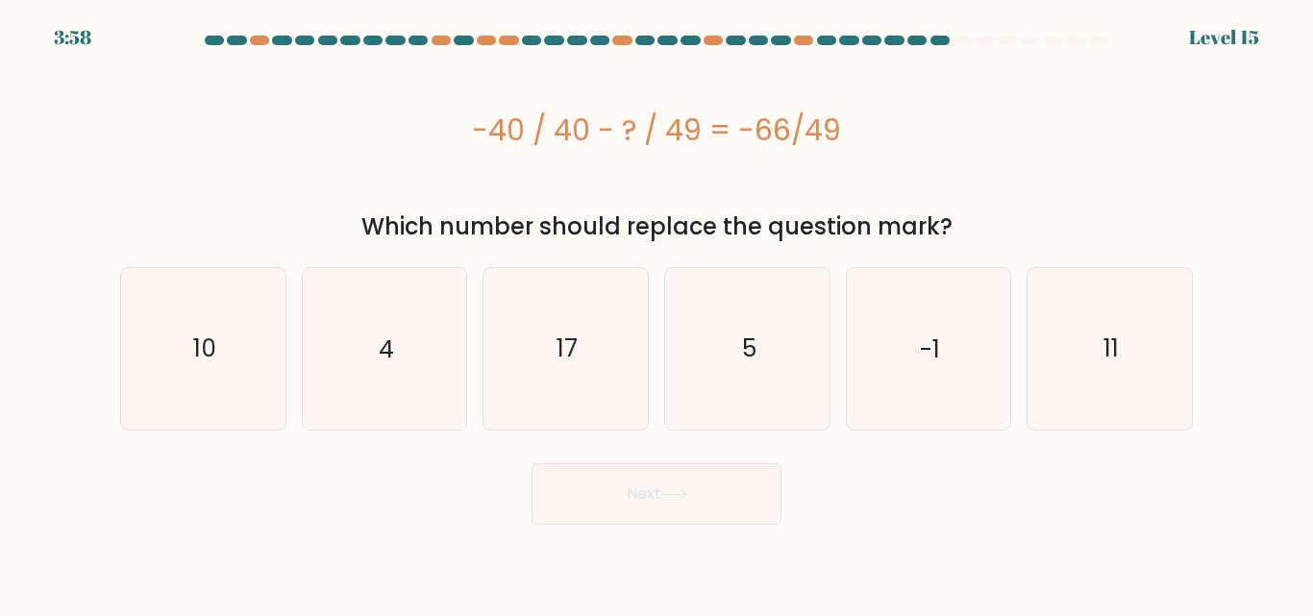
click at [595, 383] on icon "17" at bounding box center [565, 348] width 160 height 160
click at [656, 313] on input "c. 17" at bounding box center [656, 310] width 1 height 5
radio input "true"
click at [666, 497] on icon at bounding box center [674, 494] width 26 height 11
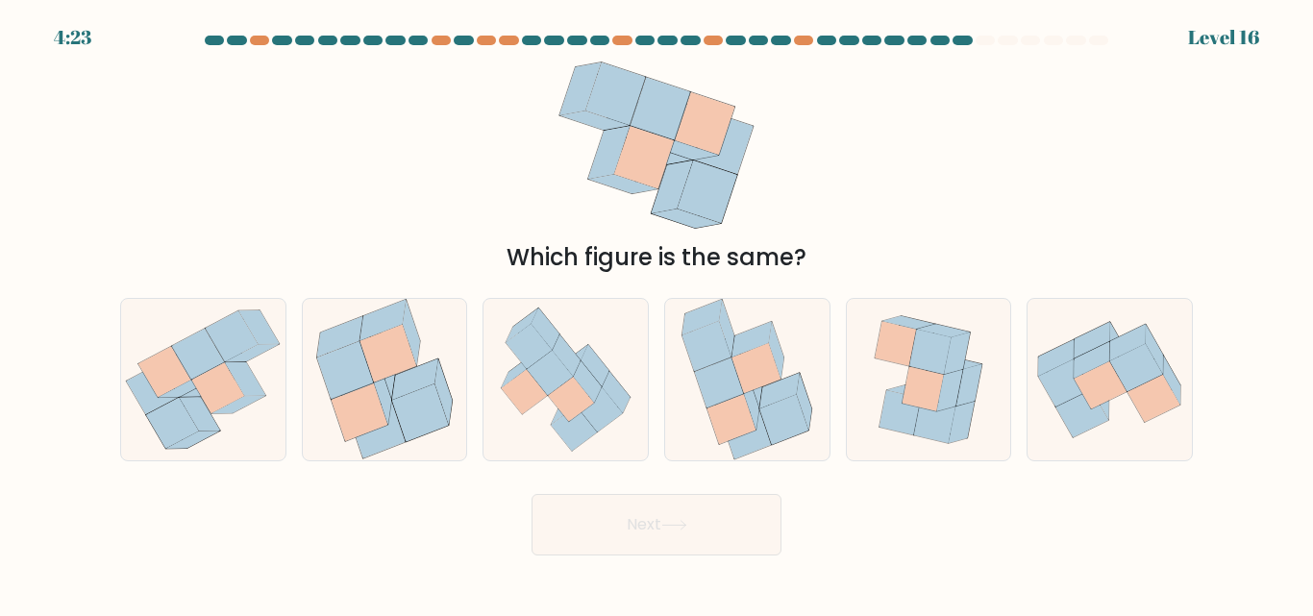
click at [395, 358] on icon at bounding box center [387, 354] width 57 height 58
click at [656, 313] on input "b." at bounding box center [656, 310] width 1 height 5
radio input "true"
click at [686, 518] on button "Next" at bounding box center [656, 525] width 250 height 62
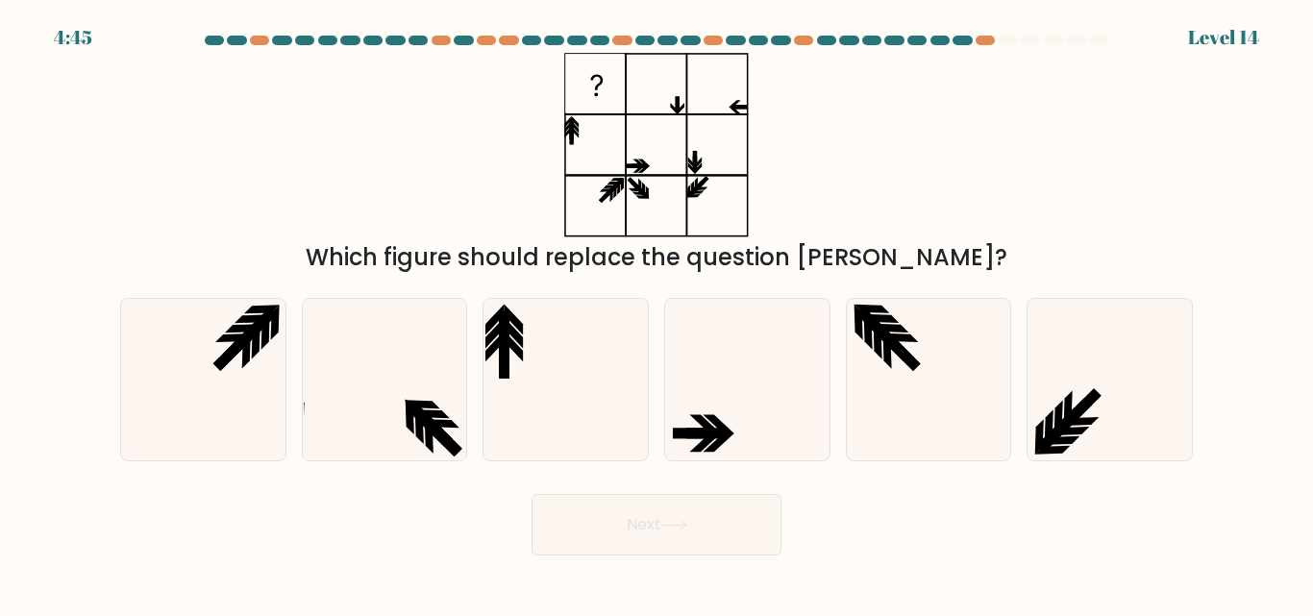
click at [525, 359] on icon at bounding box center [565, 379] width 160 height 160
click at [656, 313] on input "c." at bounding box center [656, 310] width 1 height 5
radio input "true"
click at [698, 532] on button "Next" at bounding box center [656, 525] width 250 height 62
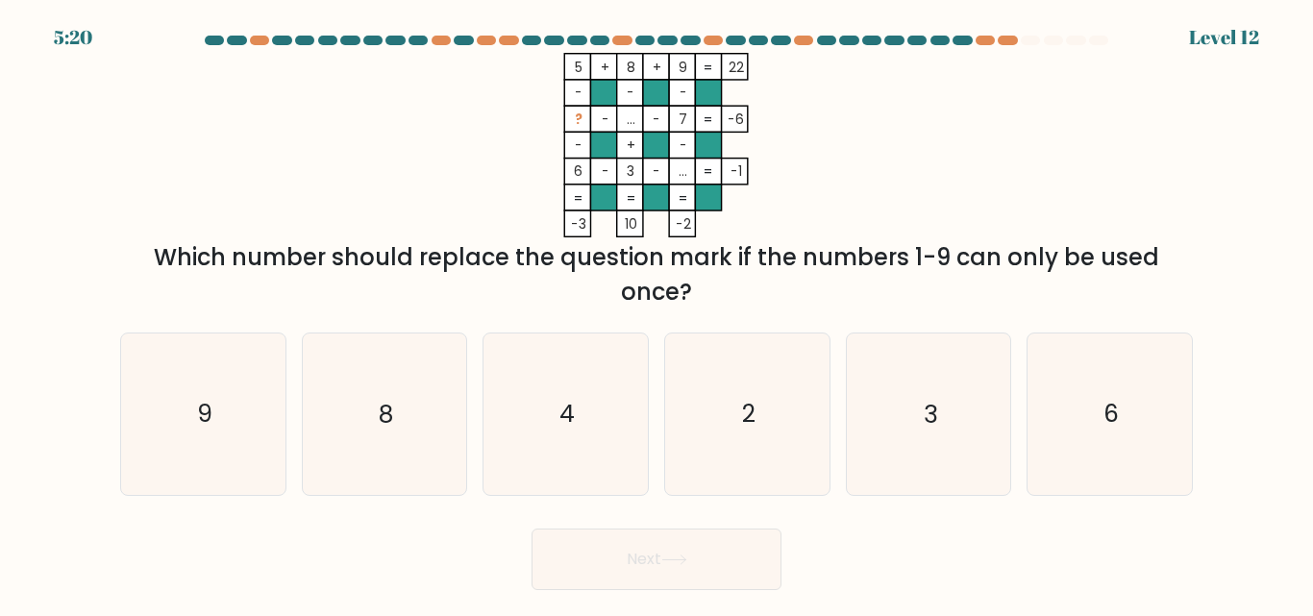
click at [575, 433] on icon "4" at bounding box center [565, 413] width 160 height 160
click at [656, 313] on input "c. 4" at bounding box center [656, 310] width 1 height 5
radio input "true"
click at [687, 561] on icon at bounding box center [674, 560] width 26 height 11
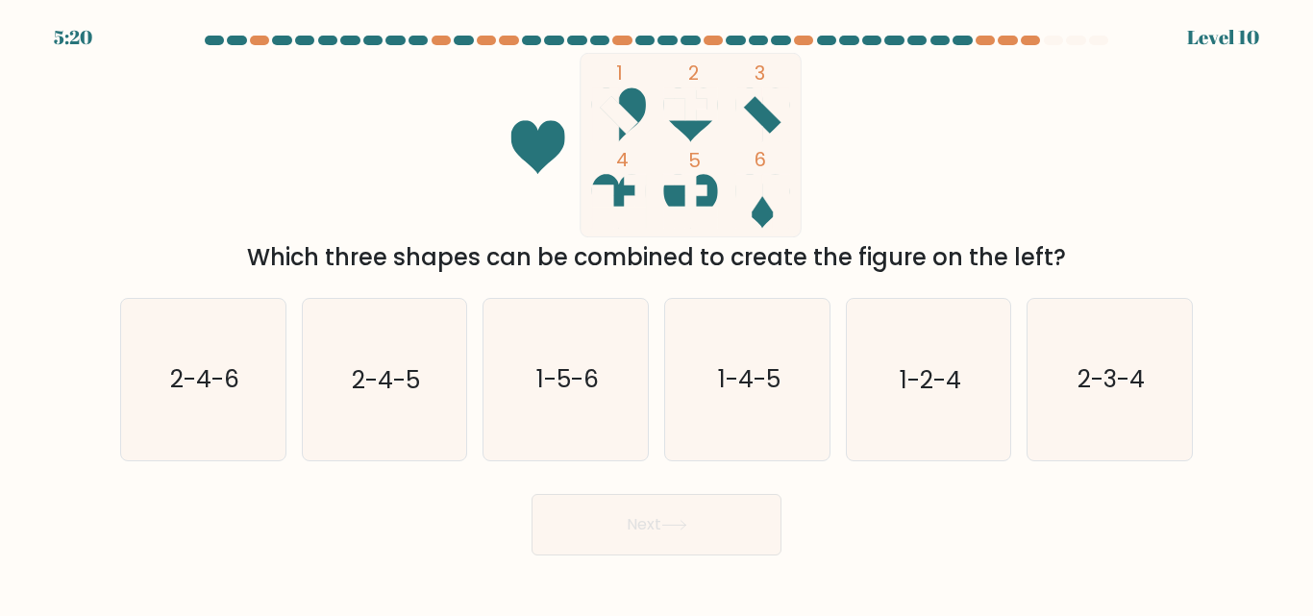
click at [402, 384] on text "2-4-5" at bounding box center [386, 380] width 68 height 34
click at [656, 313] on input "b. 2-4-5" at bounding box center [656, 310] width 1 height 5
radio input "true"
click at [660, 533] on button "Next" at bounding box center [656, 525] width 250 height 62
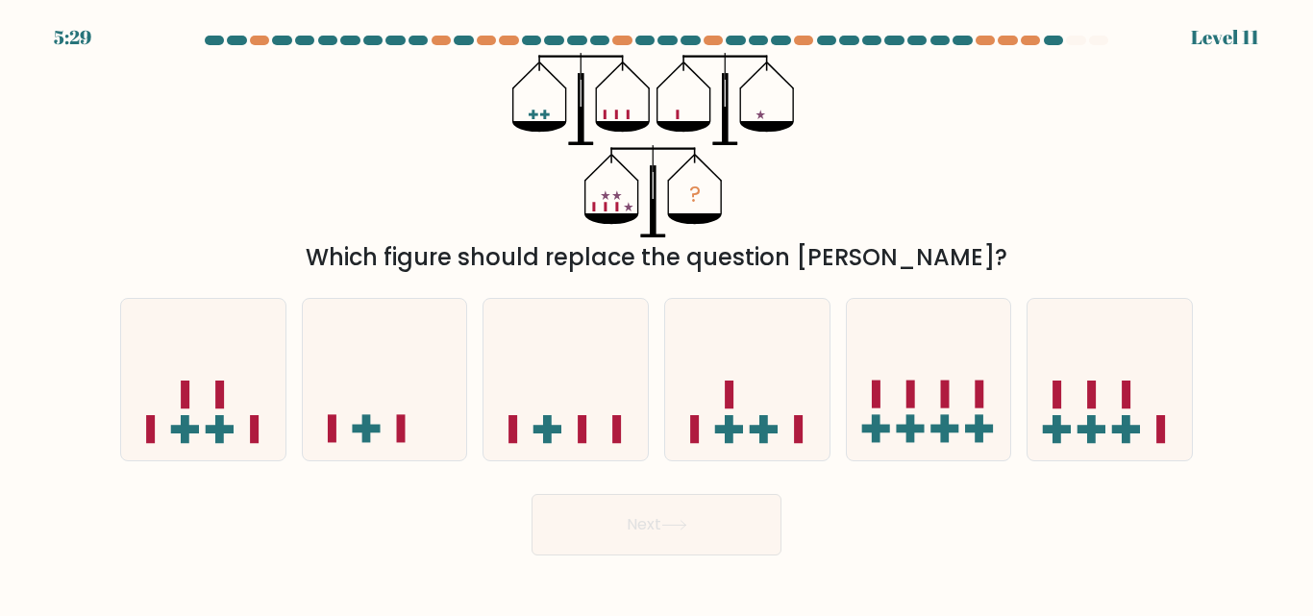
click at [1100, 403] on icon at bounding box center [1109, 379] width 164 height 136
click at [657, 313] on input "f." at bounding box center [656, 310] width 1 height 5
radio input "true"
click at [672, 520] on icon at bounding box center [674, 525] width 26 height 11
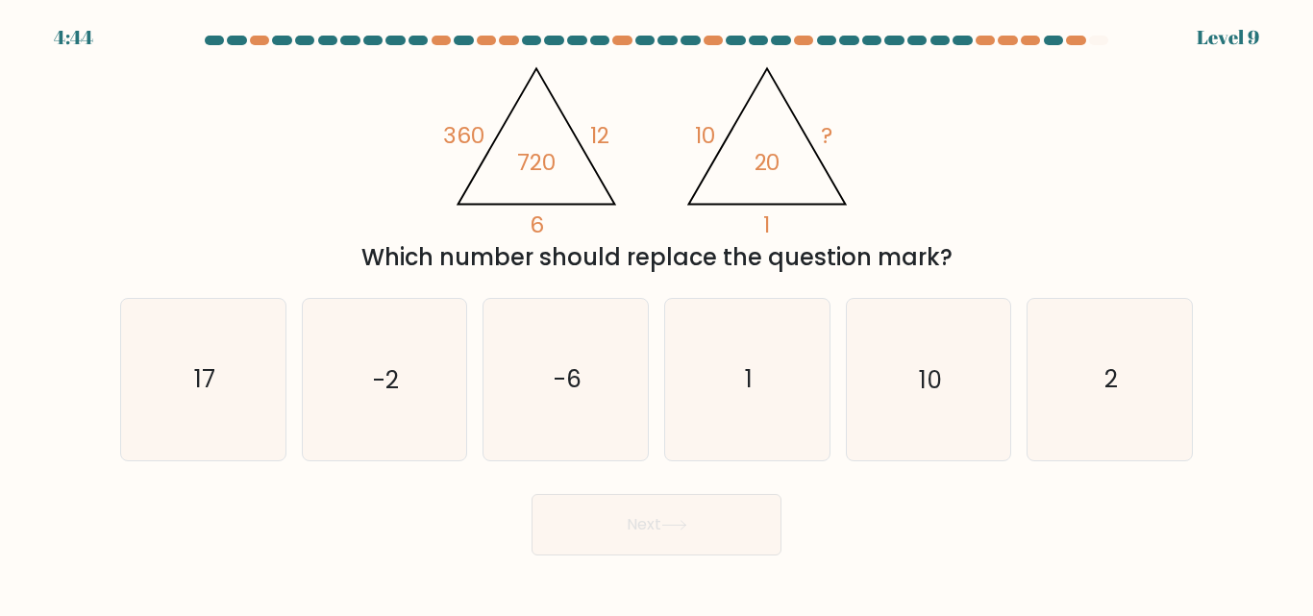
click at [938, 401] on icon "10" at bounding box center [928, 379] width 160 height 160
click at [657, 313] on input "e. 10" at bounding box center [656, 310] width 1 height 5
radio input "true"
click at [706, 524] on button "Next" at bounding box center [656, 525] width 250 height 62
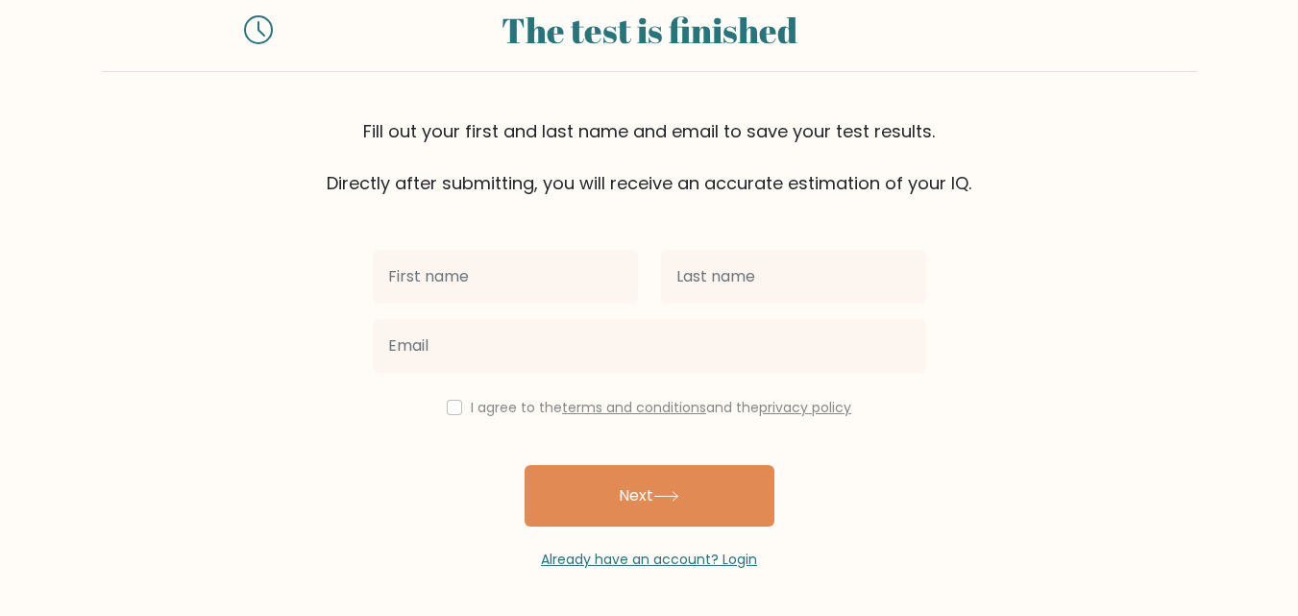
scroll to position [51, 0]
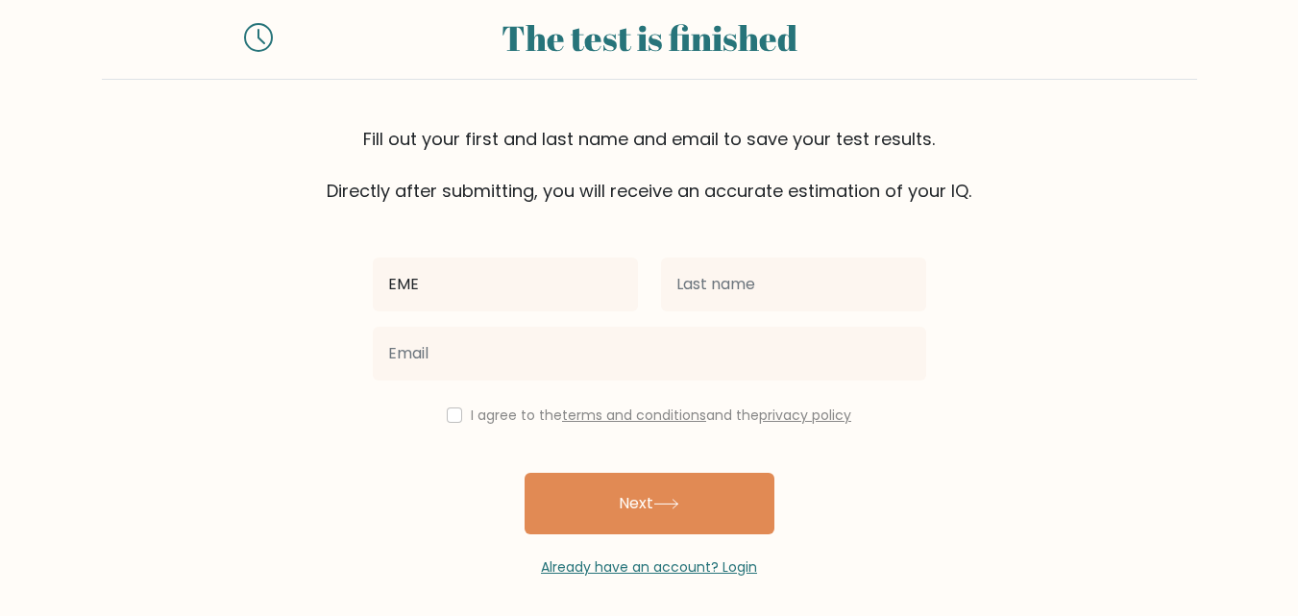
type input "Emediong"
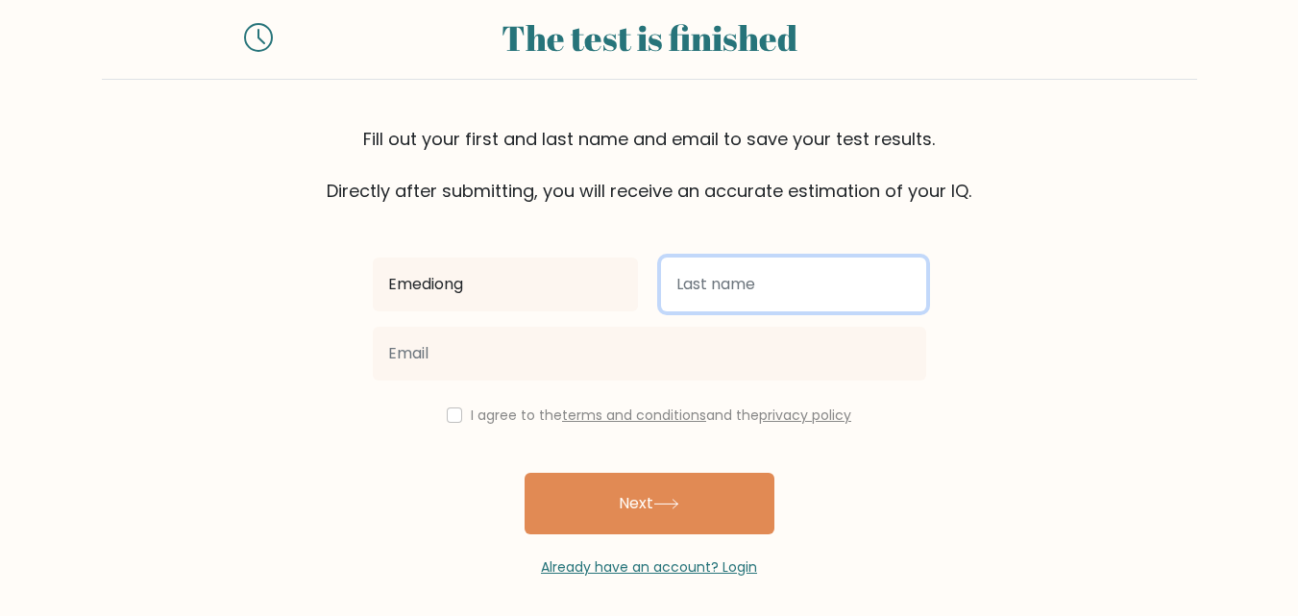
click at [764, 282] on input "text" at bounding box center [793, 285] width 265 height 54
type input "Ekong"
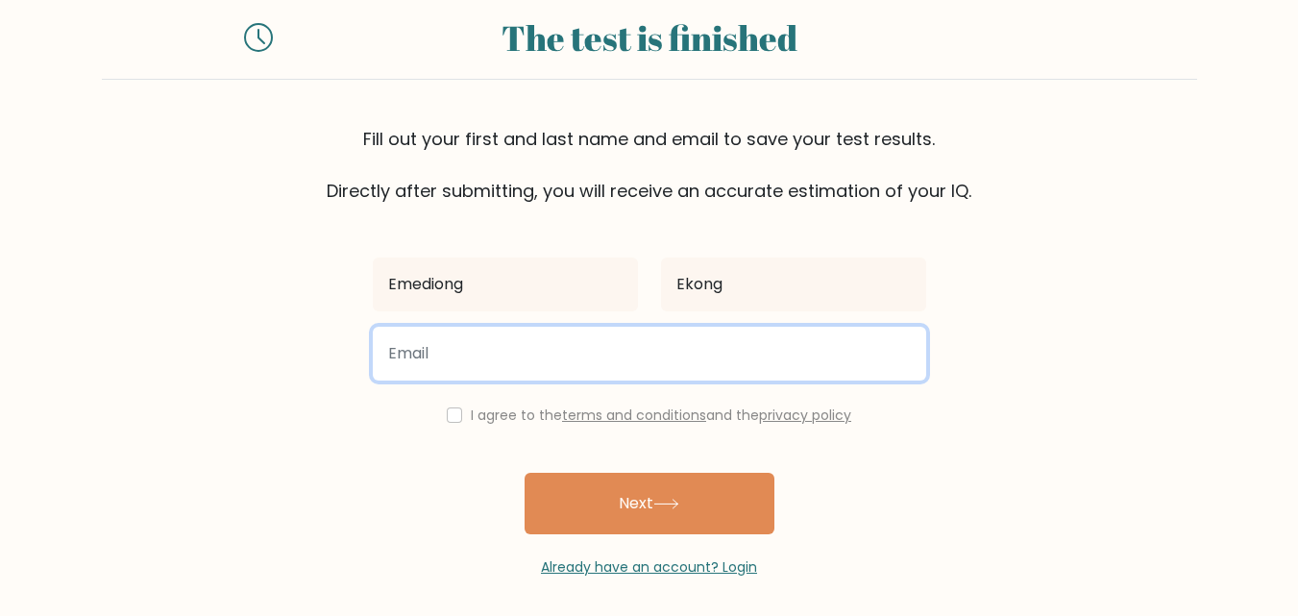
click at [521, 372] on input "email" at bounding box center [650, 354] width 554 height 54
type input "K"
type input "kellyekong@yahoo.com"
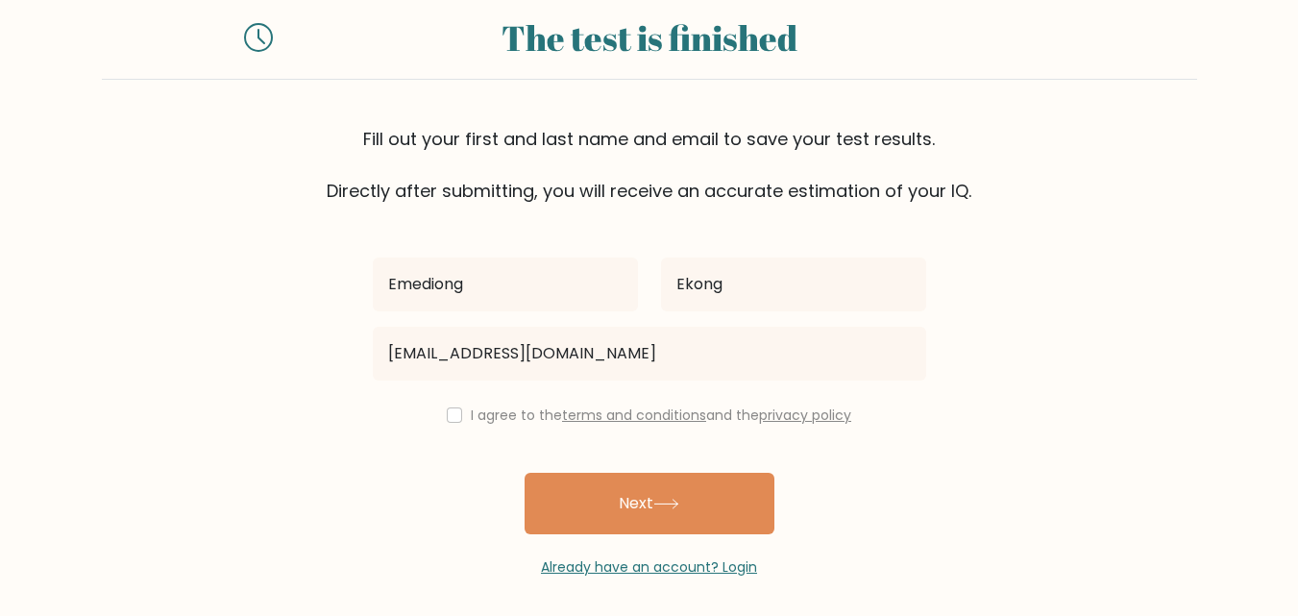
click at [643, 501] on button "Next" at bounding box center [650, 504] width 250 height 62
click at [440, 420] on div "I agree to the terms and conditions and the privacy policy" at bounding box center [649, 415] width 577 height 23
click at [451, 415] on input "checkbox" at bounding box center [454, 414] width 15 height 15
checkbox input "true"
click at [664, 513] on button "Next" at bounding box center [650, 504] width 250 height 62
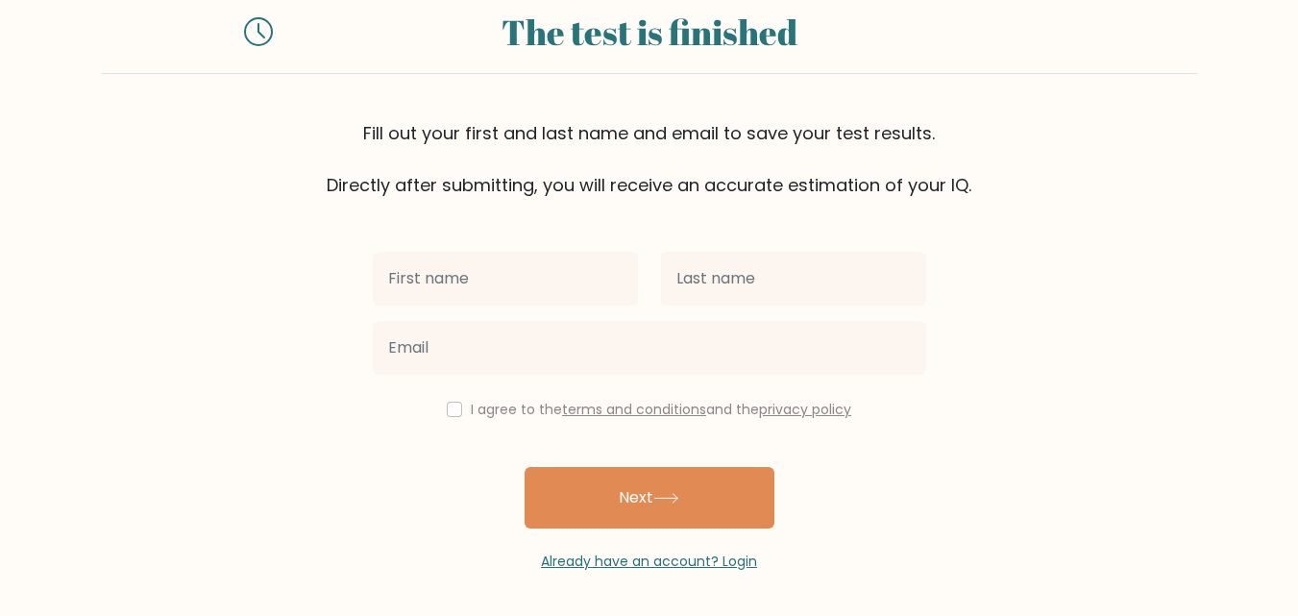
scroll to position [114, 0]
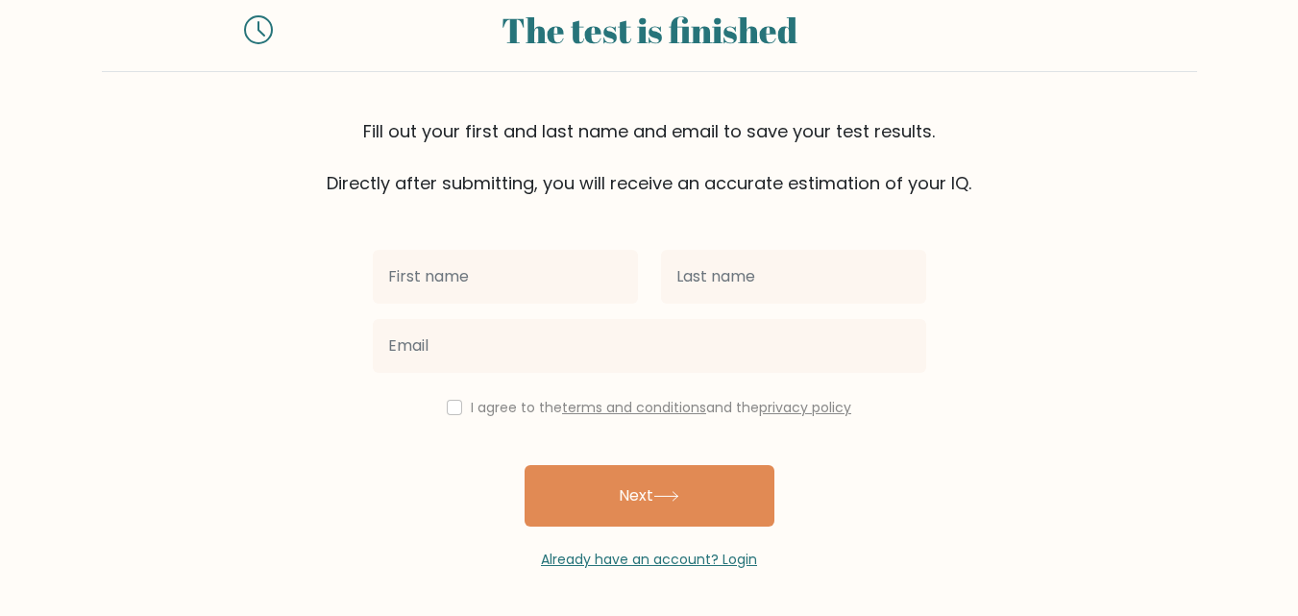
click at [513, 272] on input "text" at bounding box center [505, 277] width 265 height 54
type input "Emediong"
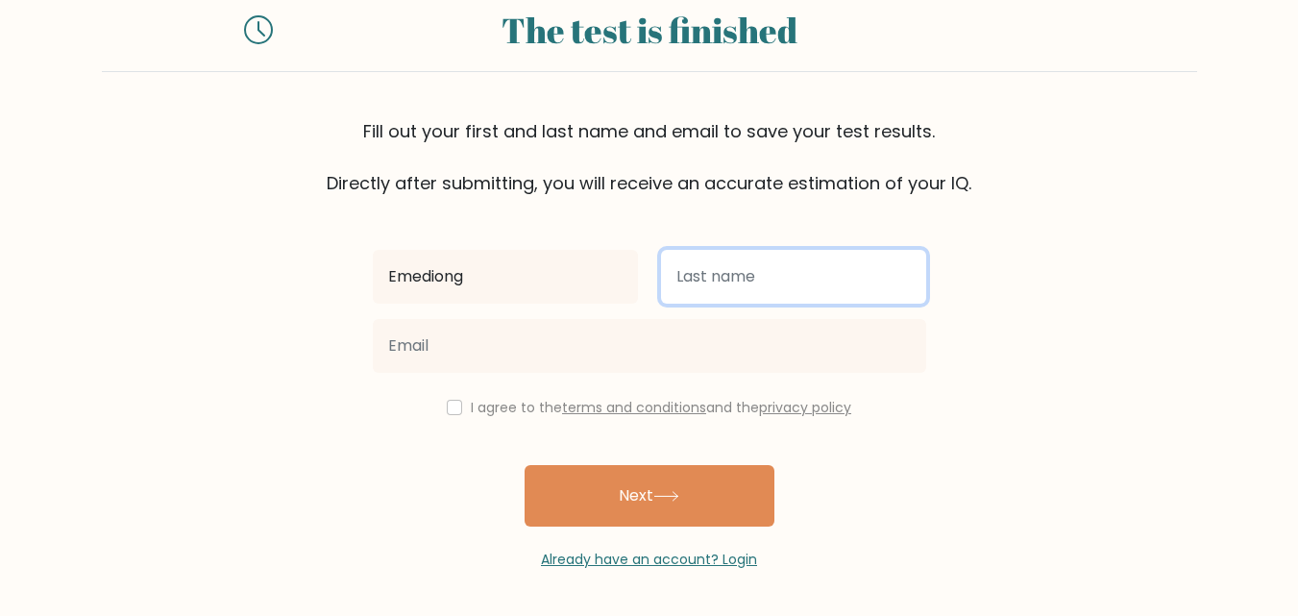
click at [812, 284] on input "text" at bounding box center [793, 277] width 265 height 54
type input "Ekong"
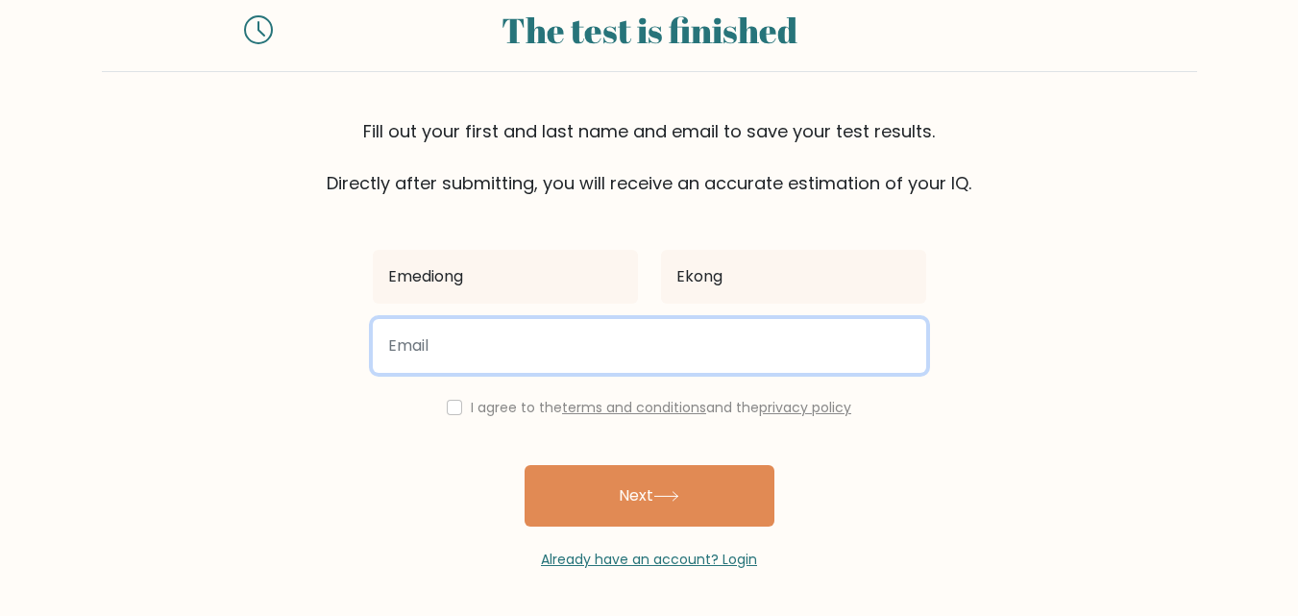
click at [479, 352] on input "email" at bounding box center [650, 346] width 554 height 54
type input "kellyfunny10@gmail.com"
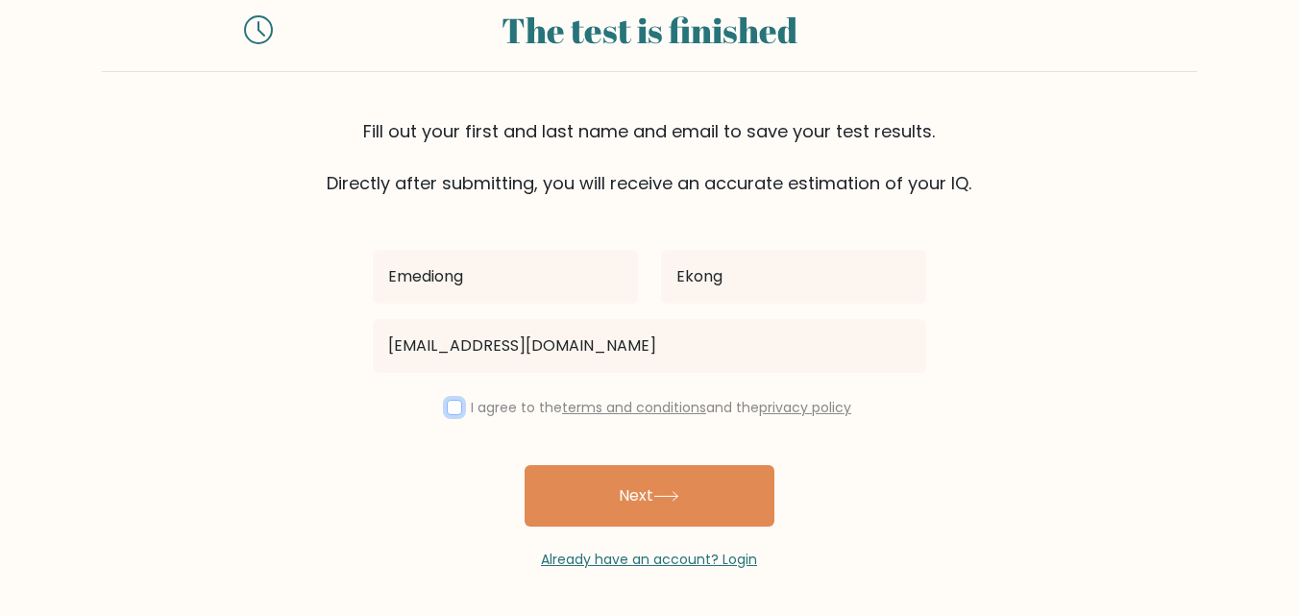
click at [449, 407] on input "checkbox" at bounding box center [454, 407] width 15 height 15
checkbox input "true"
click at [685, 505] on button "Next" at bounding box center [650, 496] width 250 height 62
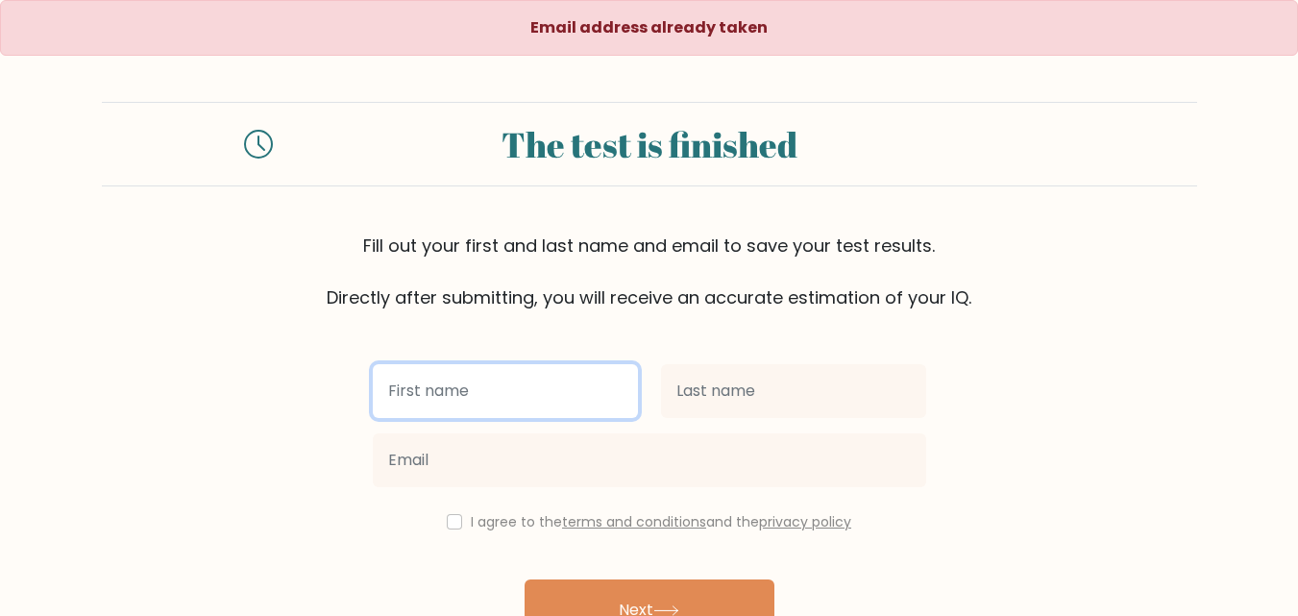
click at [581, 391] on input "text" at bounding box center [505, 391] width 265 height 54
type input "Emediong"
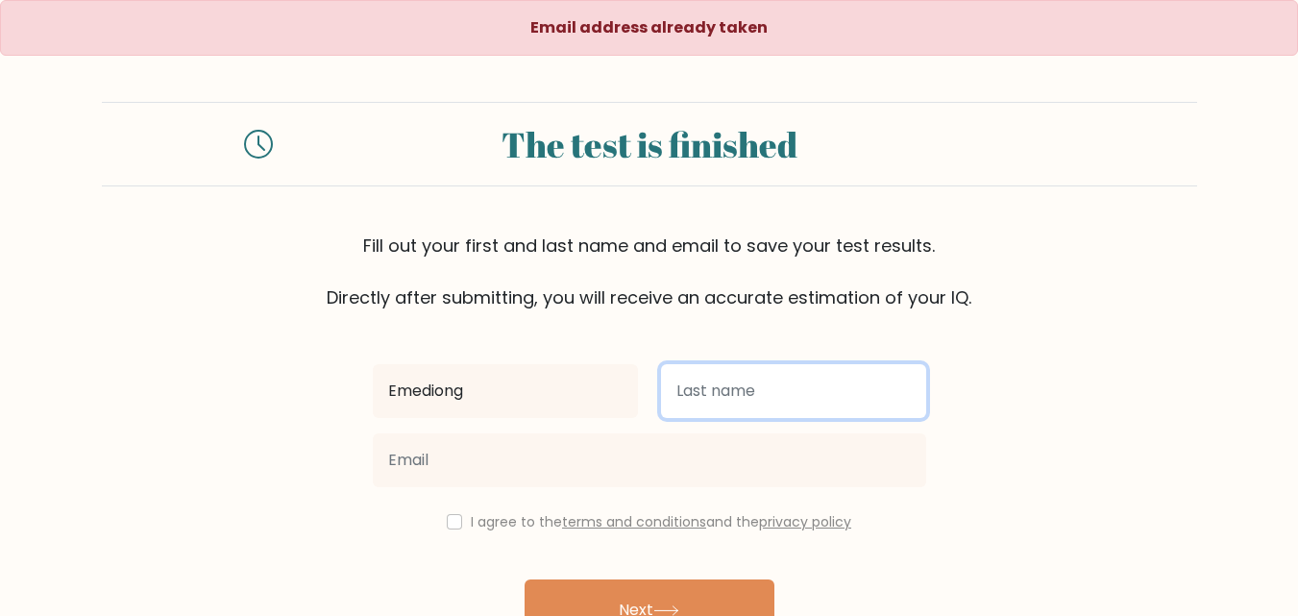
click at [688, 390] on input "text" at bounding box center [793, 391] width 265 height 54
type input "Ekong"
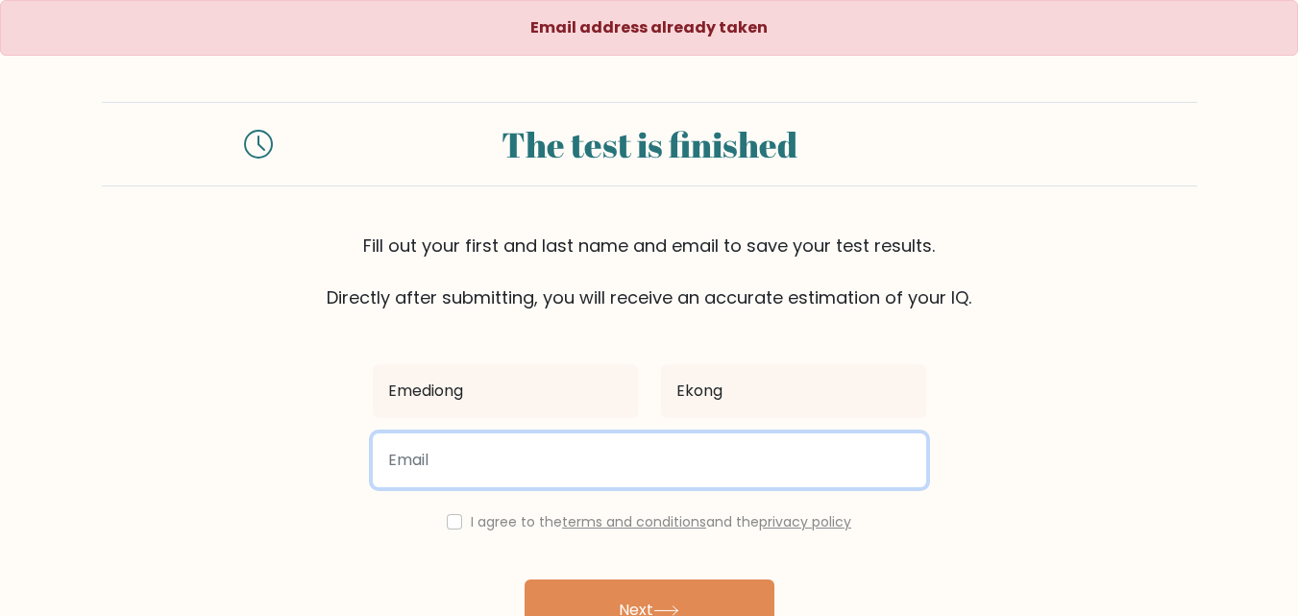
click at [506, 457] on input "email" at bounding box center [650, 460] width 554 height 54
type input "kellyweath05@gmail.com"
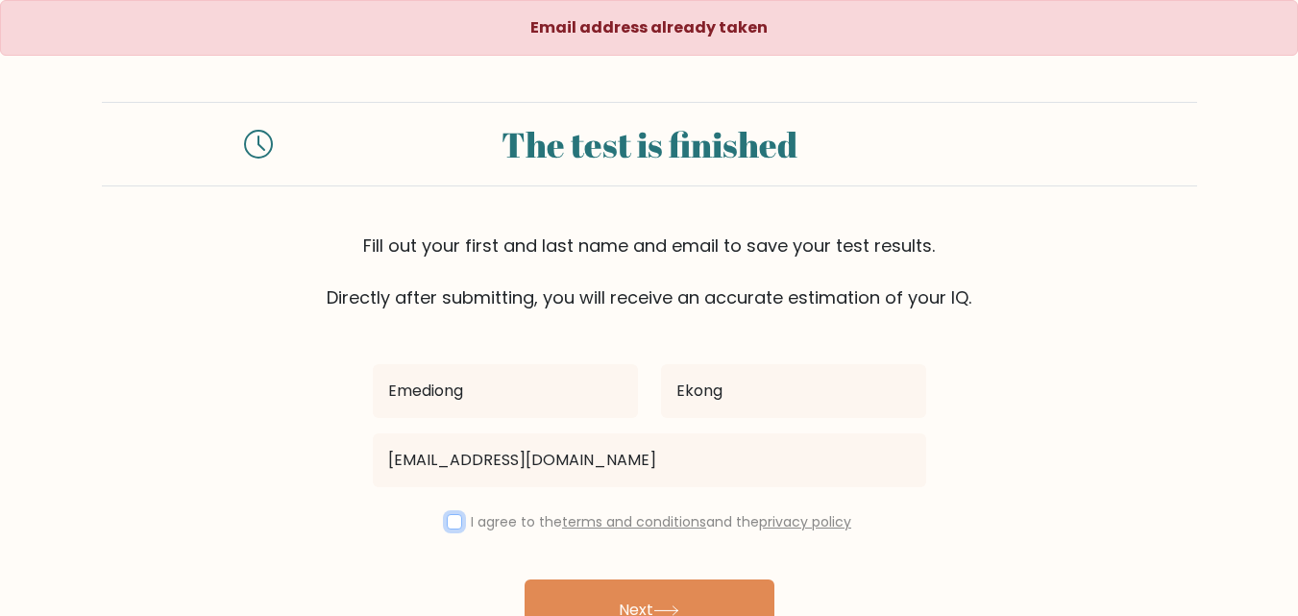
click at [448, 522] on input "checkbox" at bounding box center [454, 521] width 15 height 15
checkbox input "true"
click at [629, 590] on button "Next" at bounding box center [650, 611] width 250 height 62
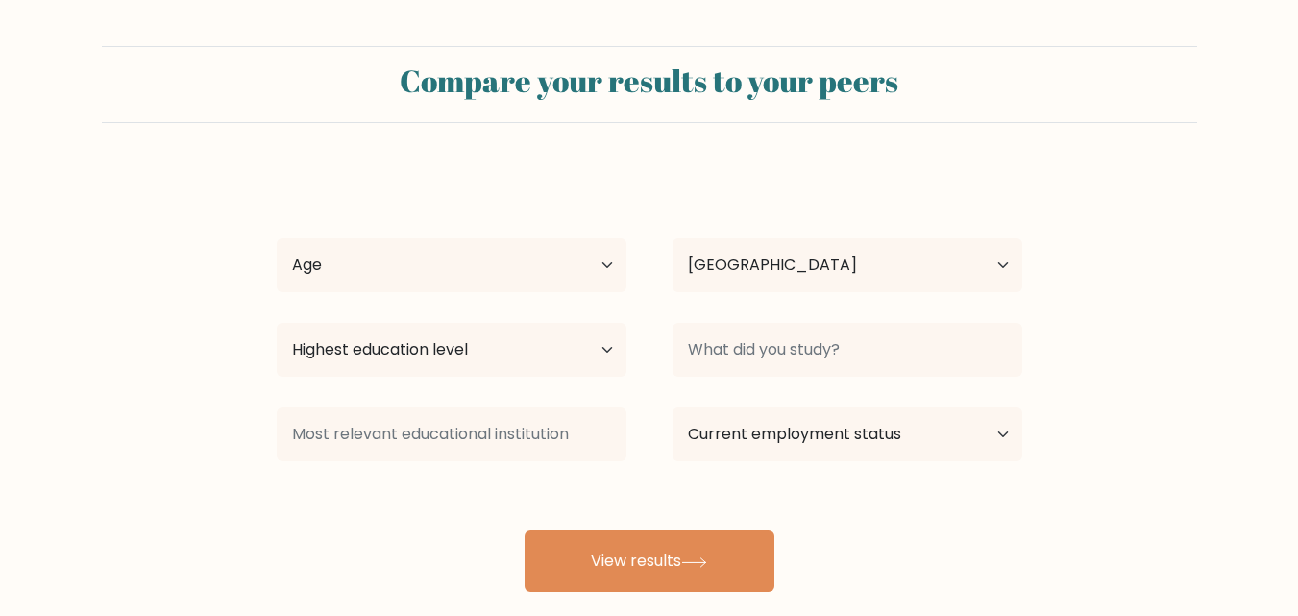
select select "NG"
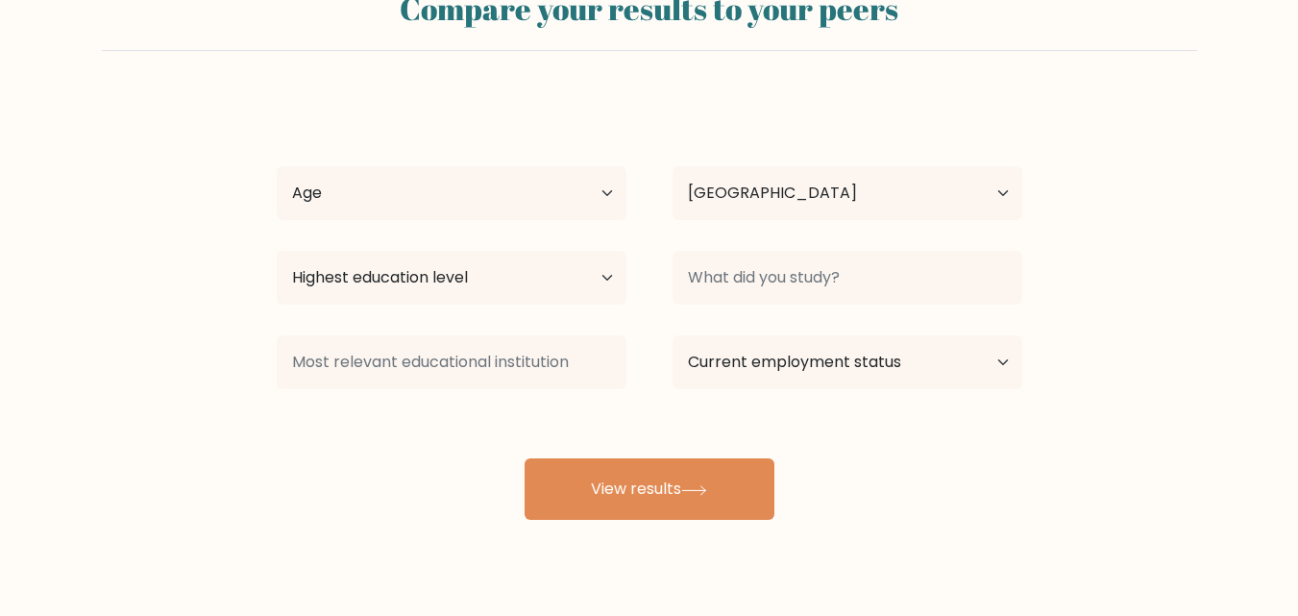
scroll to position [74, 0]
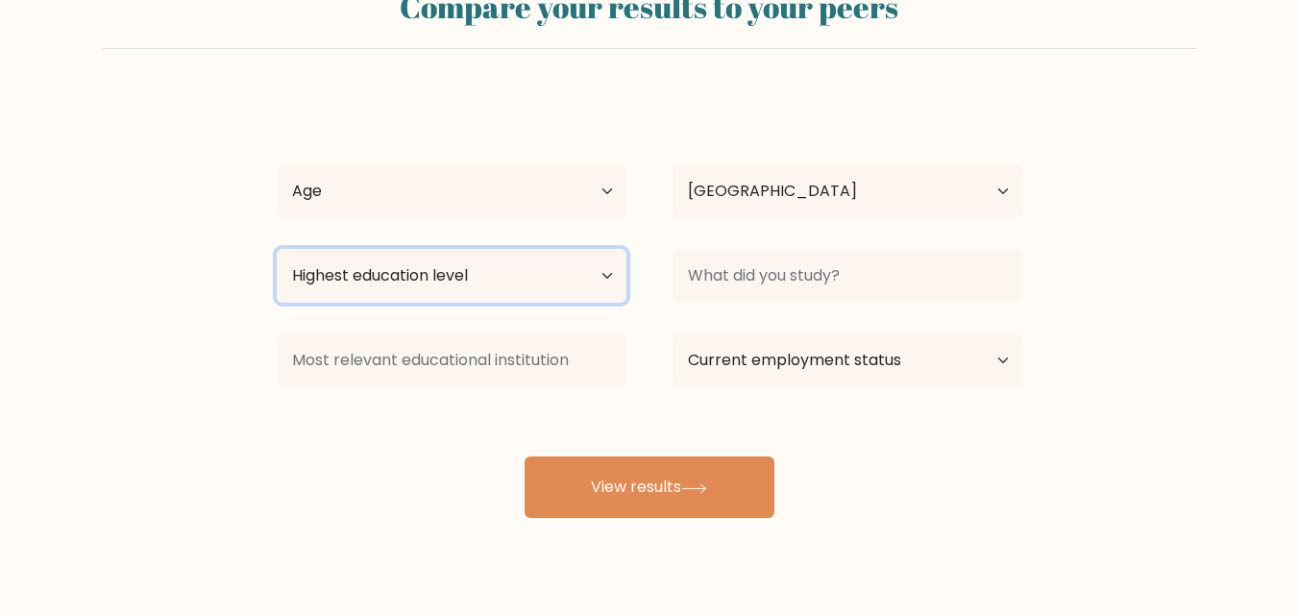
click at [602, 259] on select "Highest education level No schooling Primary Lower Secondary Upper Secondary Oc…" at bounding box center [452, 276] width 350 height 54
click at [277, 249] on select "Highest education level No schooling Primary Lower Secondary Upper Secondary Oc…" at bounding box center [452, 276] width 350 height 54
click at [581, 259] on select "Highest education level No schooling Primary Lower Secondary Upper Secondary Oc…" at bounding box center [452, 276] width 350 height 54
click at [277, 249] on select "Highest education level No schooling Primary Lower Secondary Upper Secondary Oc…" at bounding box center [452, 276] width 350 height 54
click at [601, 284] on select "Highest education level No schooling Primary Lower Secondary Upper Secondary Oc…" at bounding box center [452, 276] width 350 height 54
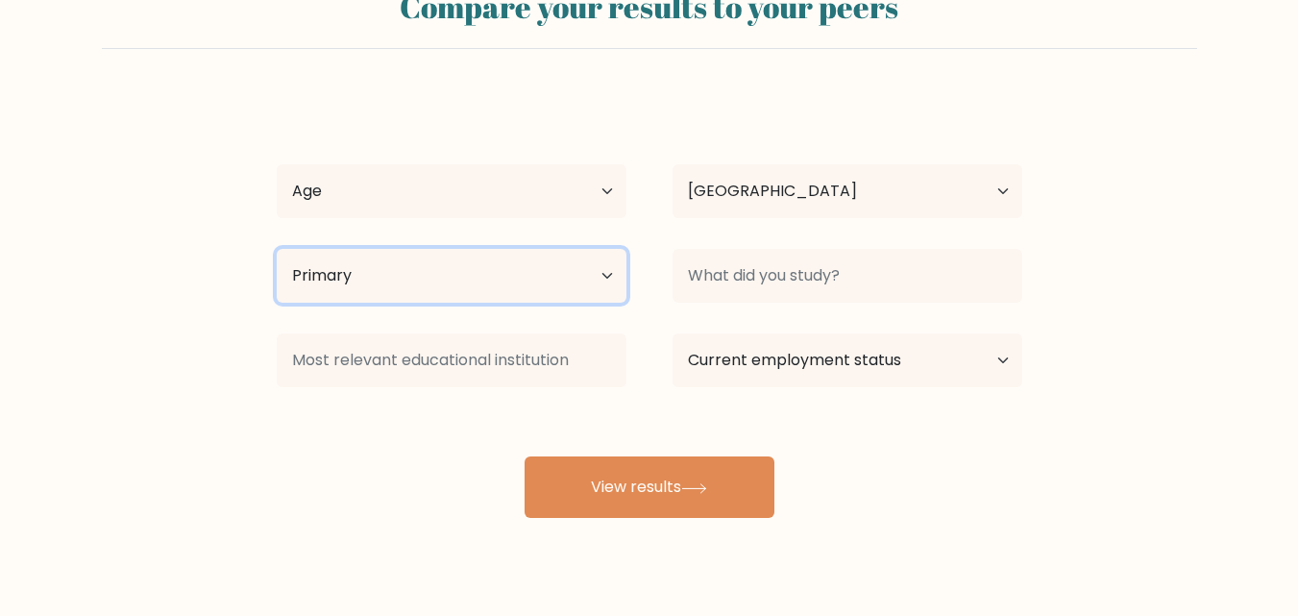
select select "bachelors_degree"
click at [277, 249] on select "Highest education level No schooling Primary Lower Secondary Upper Secondary Oc…" at bounding box center [452, 276] width 350 height 54
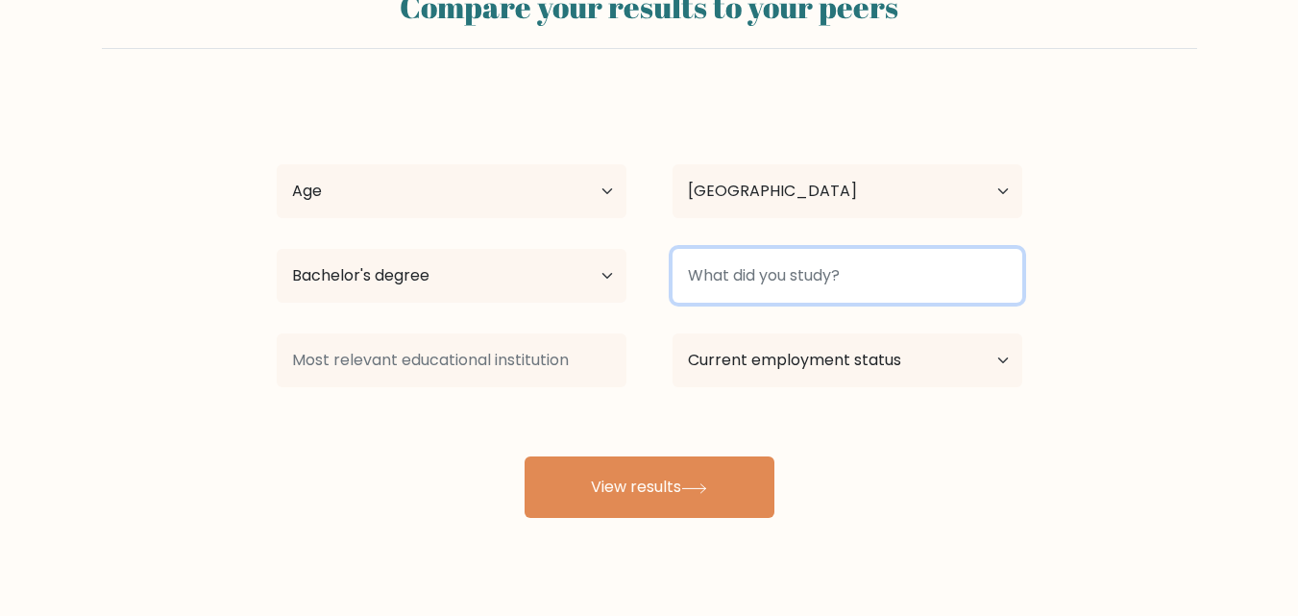
click at [977, 284] on input at bounding box center [848, 276] width 350 height 54
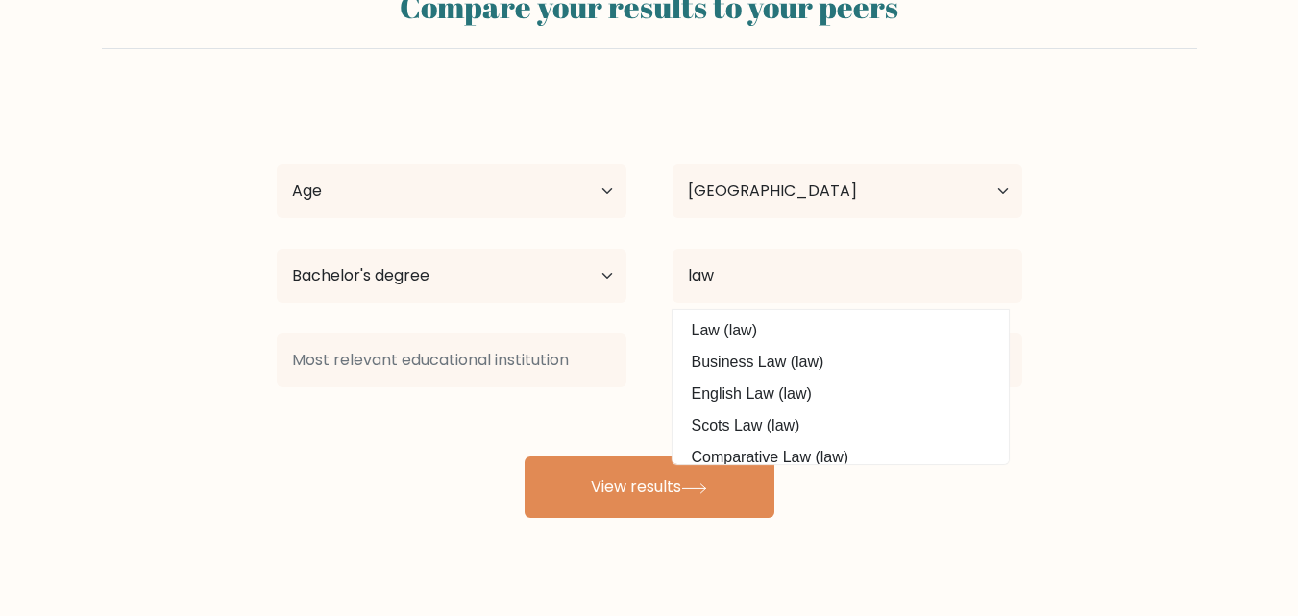
click at [777, 333] on option "Law (law)" at bounding box center [841, 330] width 327 height 31
type input "Law"
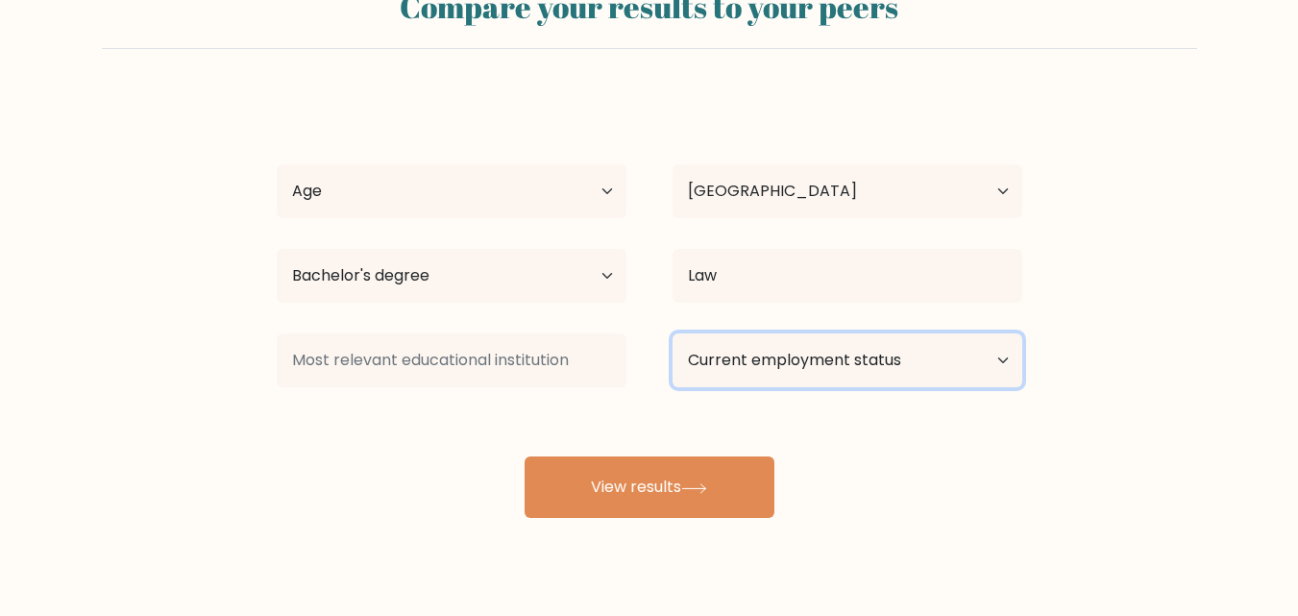
click at [998, 348] on select "Current employment status Employed Student Retired Other / prefer not to answer" at bounding box center [848, 360] width 350 height 54
select select "employed"
click at [673, 333] on select "Current employment status Employed Student Retired Other / prefer not to answer" at bounding box center [848, 360] width 350 height 54
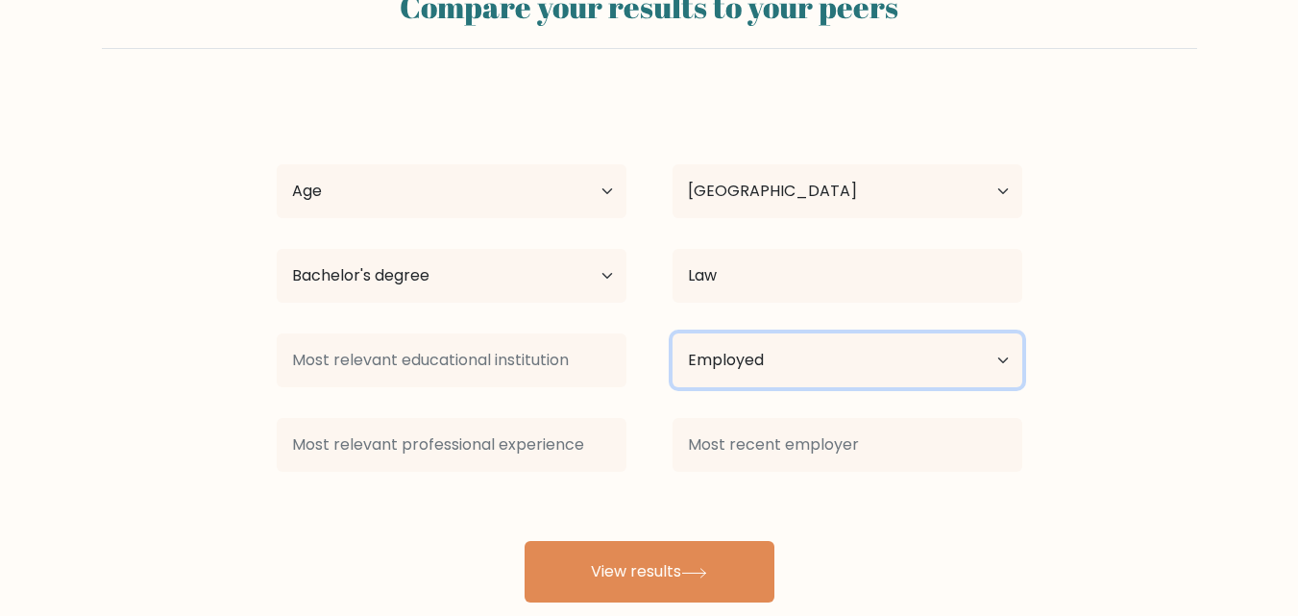
click at [1009, 359] on select "Current employment status Employed Student Retired Other / prefer not to answer" at bounding box center [848, 360] width 350 height 54
click at [673, 333] on select "Current employment status Employed Student Retired Other / prefer not to answer" at bounding box center [848, 360] width 350 height 54
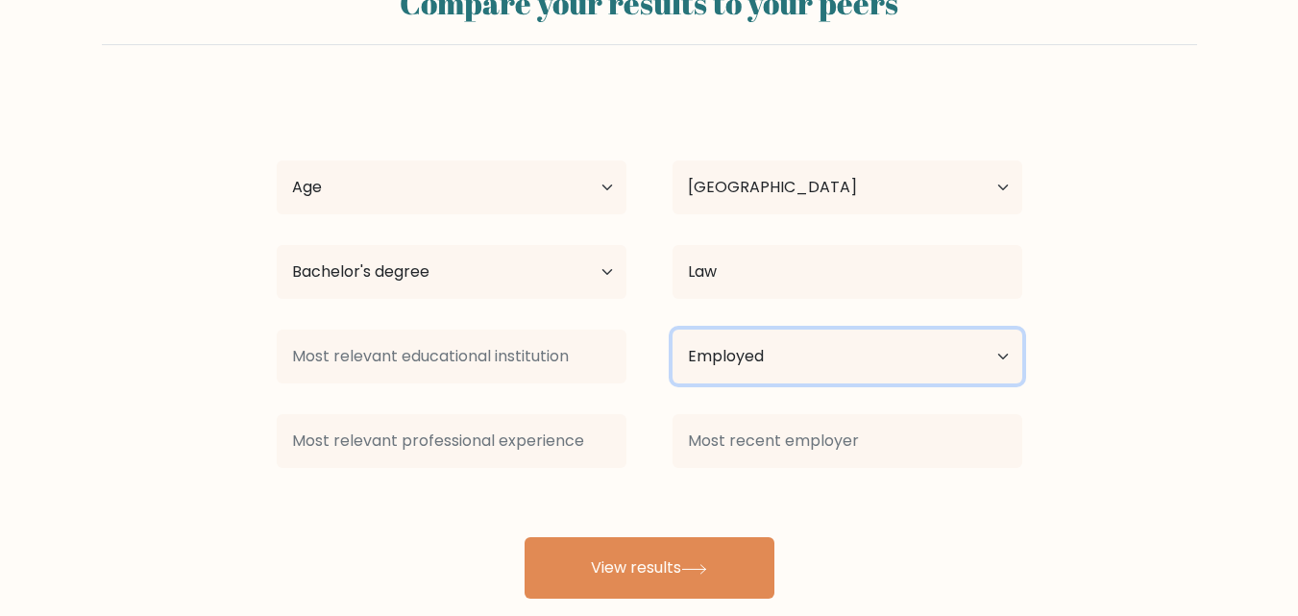
scroll to position [112, 0]
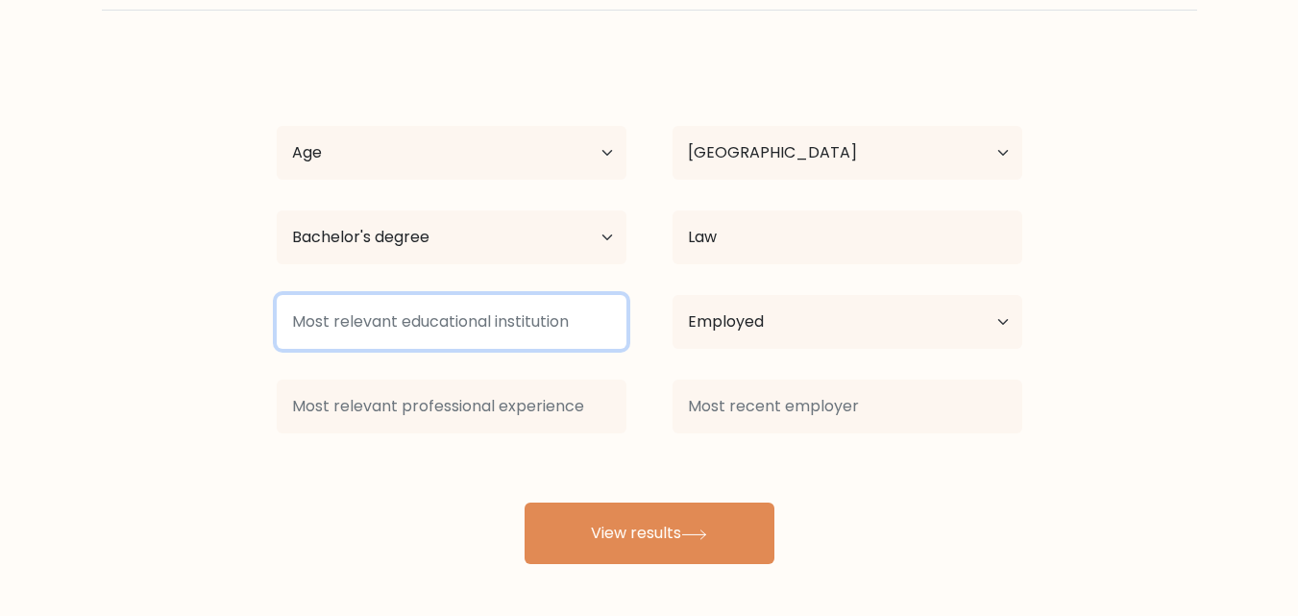
click at [542, 330] on input at bounding box center [452, 322] width 350 height 54
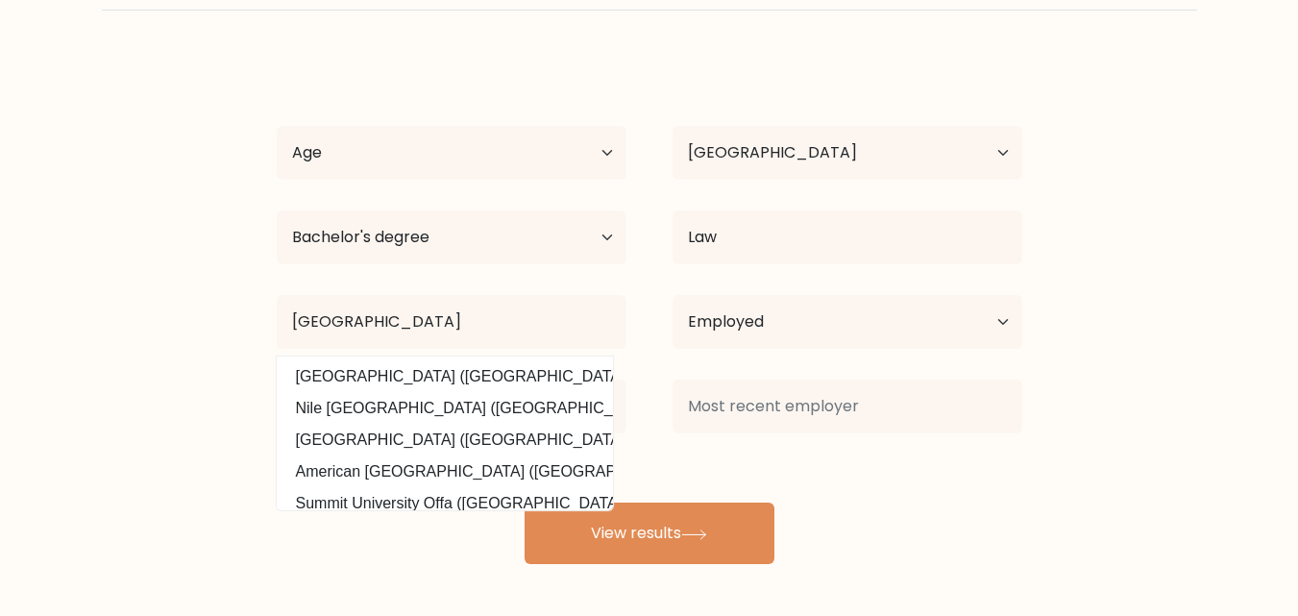
click at [468, 367] on option "[GEOGRAPHIC_DATA] ([GEOGRAPHIC_DATA])" at bounding box center [445, 376] width 327 height 31
type input "[GEOGRAPHIC_DATA]"
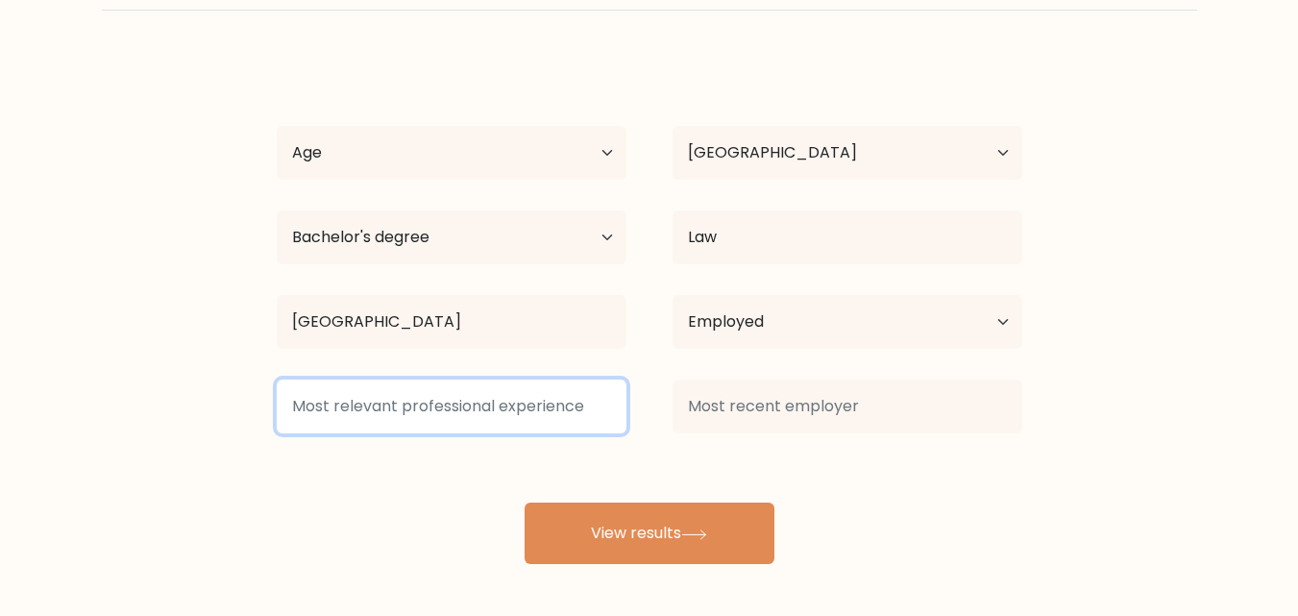
click at [559, 418] on input at bounding box center [452, 407] width 350 height 54
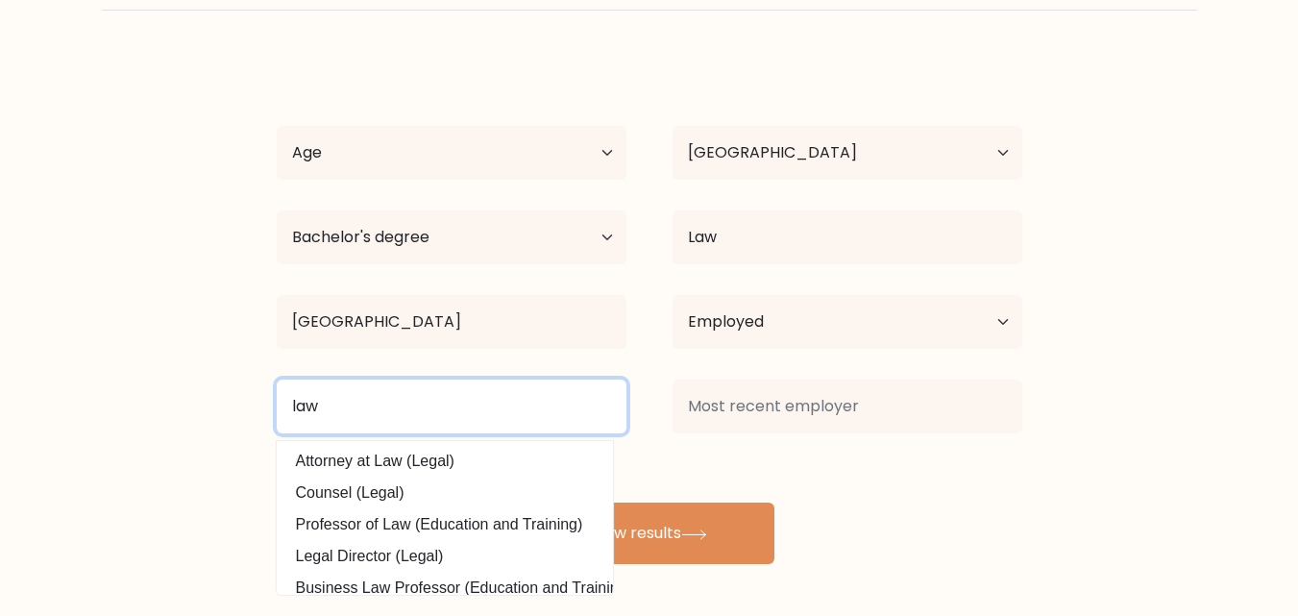
type input "law"
click at [525, 503] on button "View results" at bounding box center [650, 534] width 250 height 62
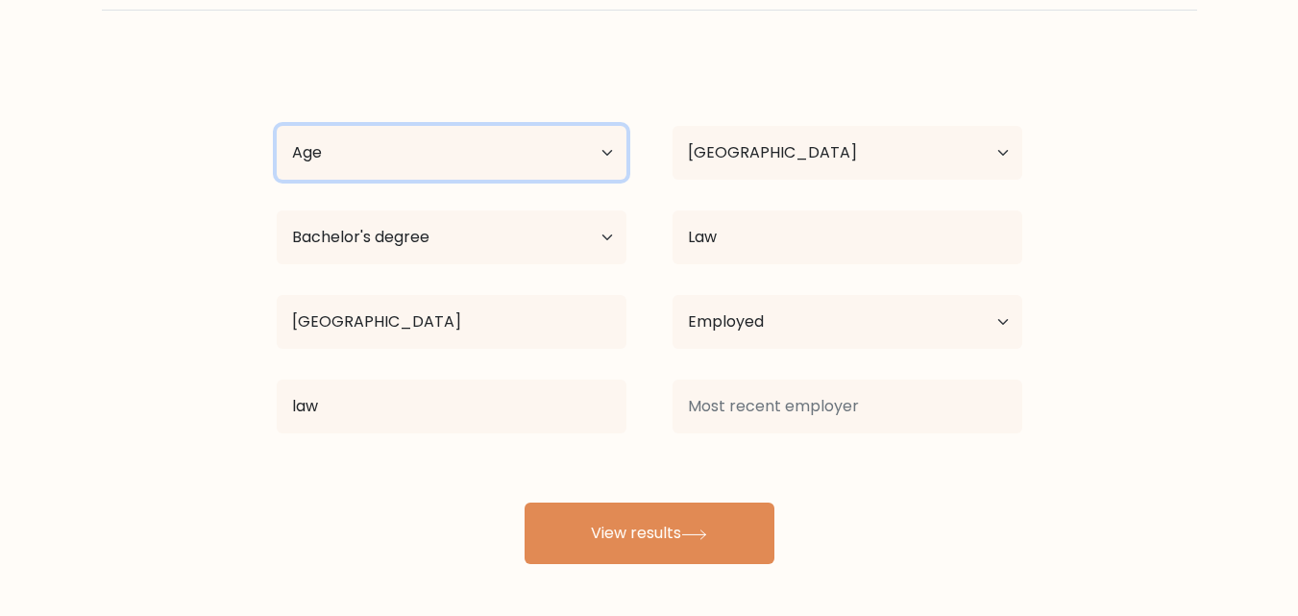
click at [608, 137] on select "Age Under [DEMOGRAPHIC_DATA] [DEMOGRAPHIC_DATA] [DEMOGRAPHIC_DATA] [DEMOGRAPHIC…" at bounding box center [452, 153] width 350 height 54
select select "25_34"
click at [277, 126] on select "Age Under [DEMOGRAPHIC_DATA] [DEMOGRAPHIC_DATA] [DEMOGRAPHIC_DATA] [DEMOGRAPHIC…" at bounding box center [452, 153] width 350 height 54
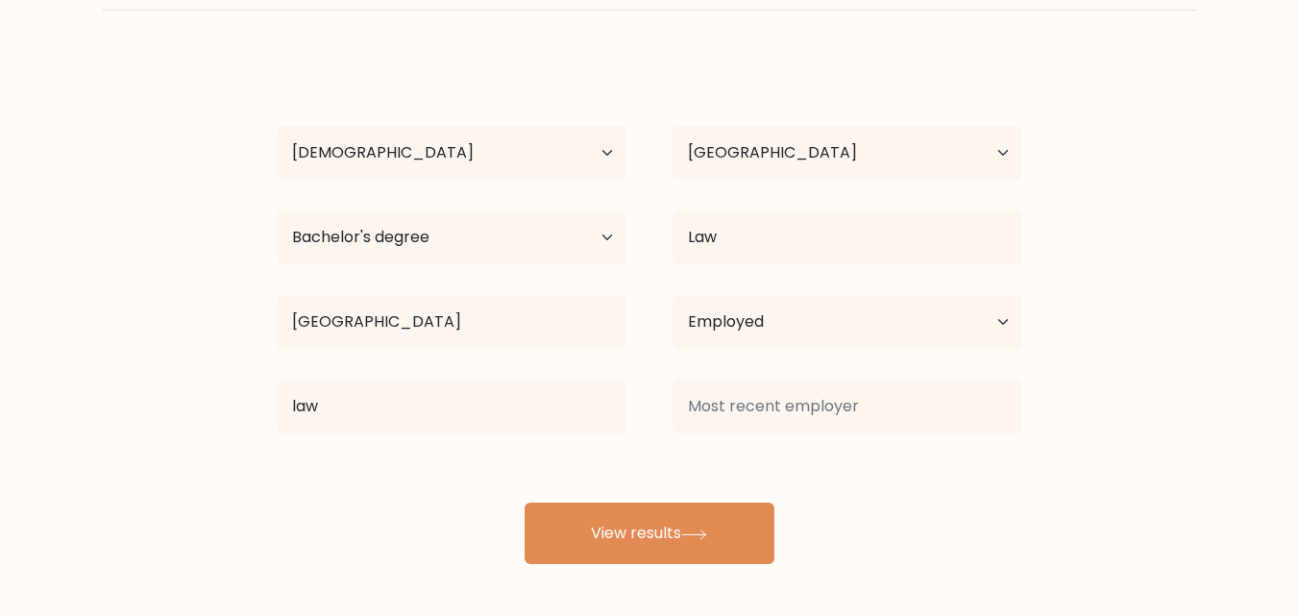
click at [686, 520] on button "View results" at bounding box center [650, 534] width 250 height 62
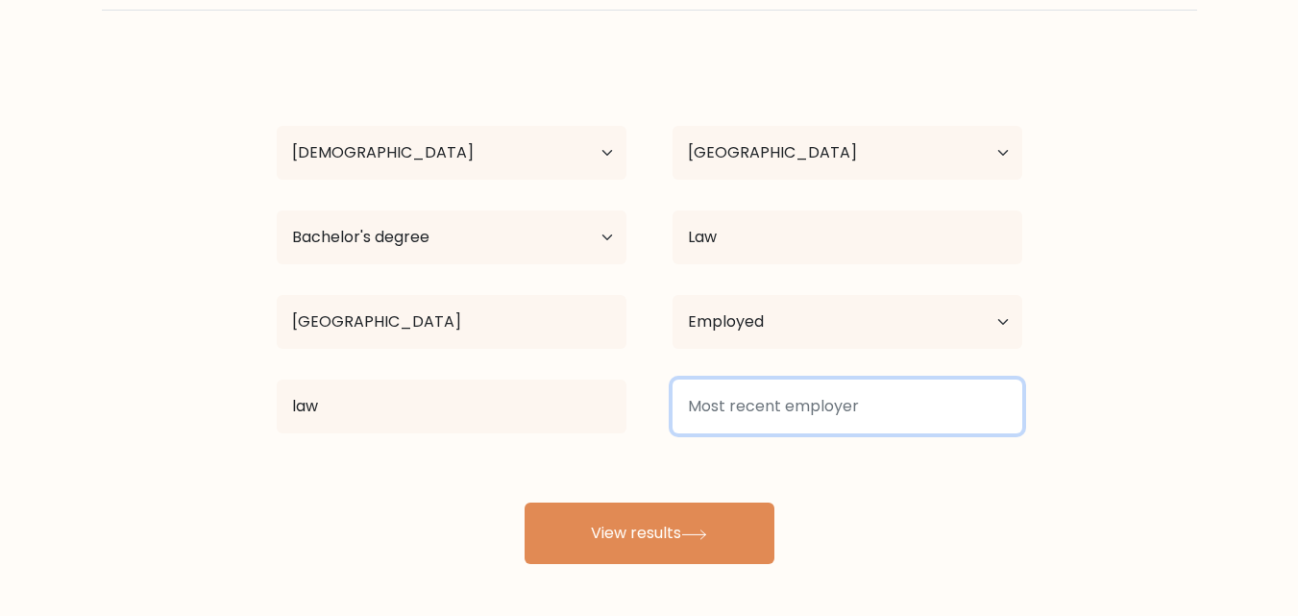
click at [1001, 421] on input at bounding box center [848, 407] width 350 height 54
click at [827, 422] on input at bounding box center [848, 407] width 350 height 54
click at [988, 399] on input at bounding box center [848, 407] width 350 height 54
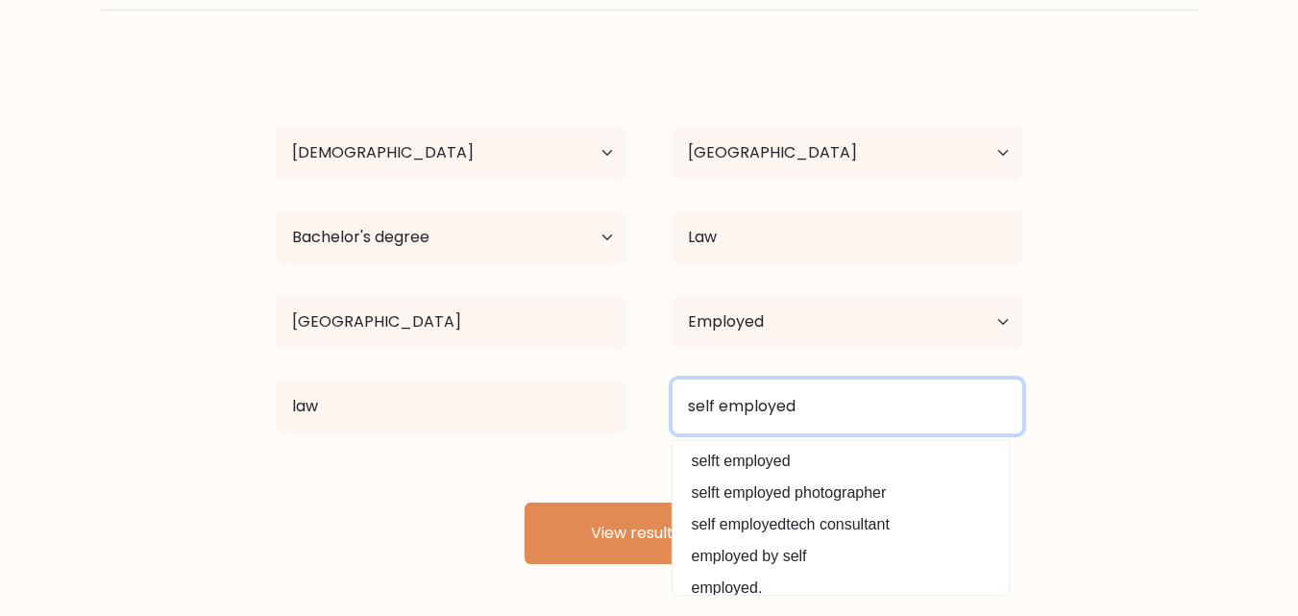
type input "self employed"
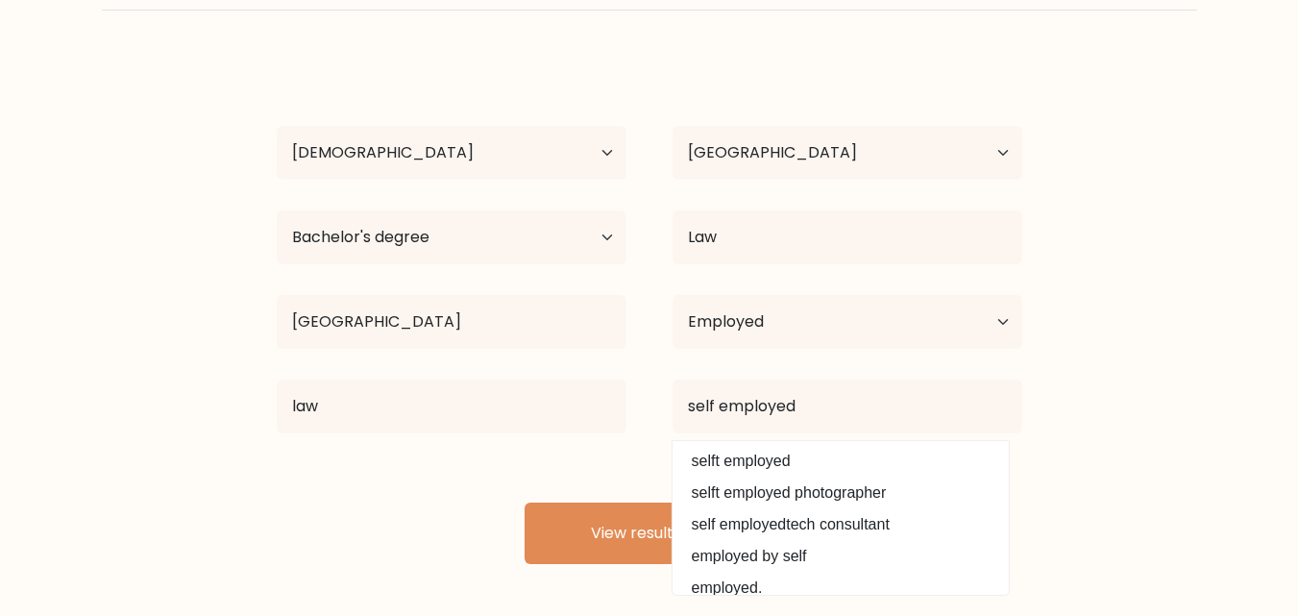
click at [746, 461] on div "[PERSON_NAME] Age Under [DEMOGRAPHIC_DATA] [DEMOGRAPHIC_DATA] [DEMOGRAPHIC_DATA…" at bounding box center [649, 310] width 769 height 507
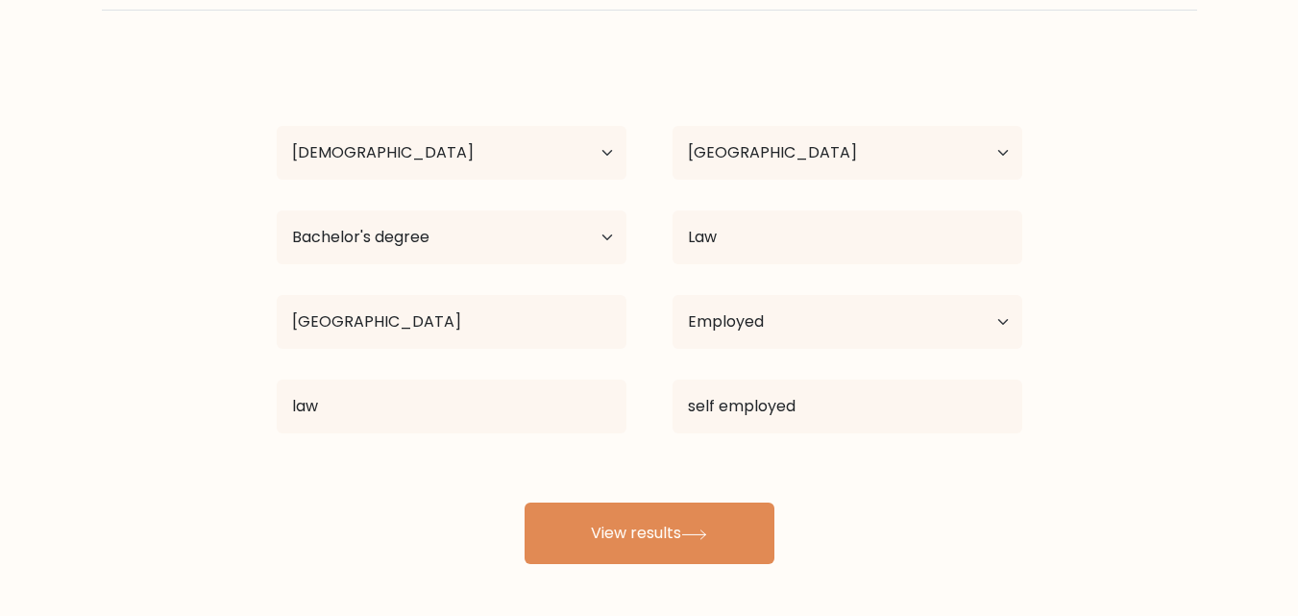
click at [646, 539] on button "View results" at bounding box center [650, 534] width 250 height 62
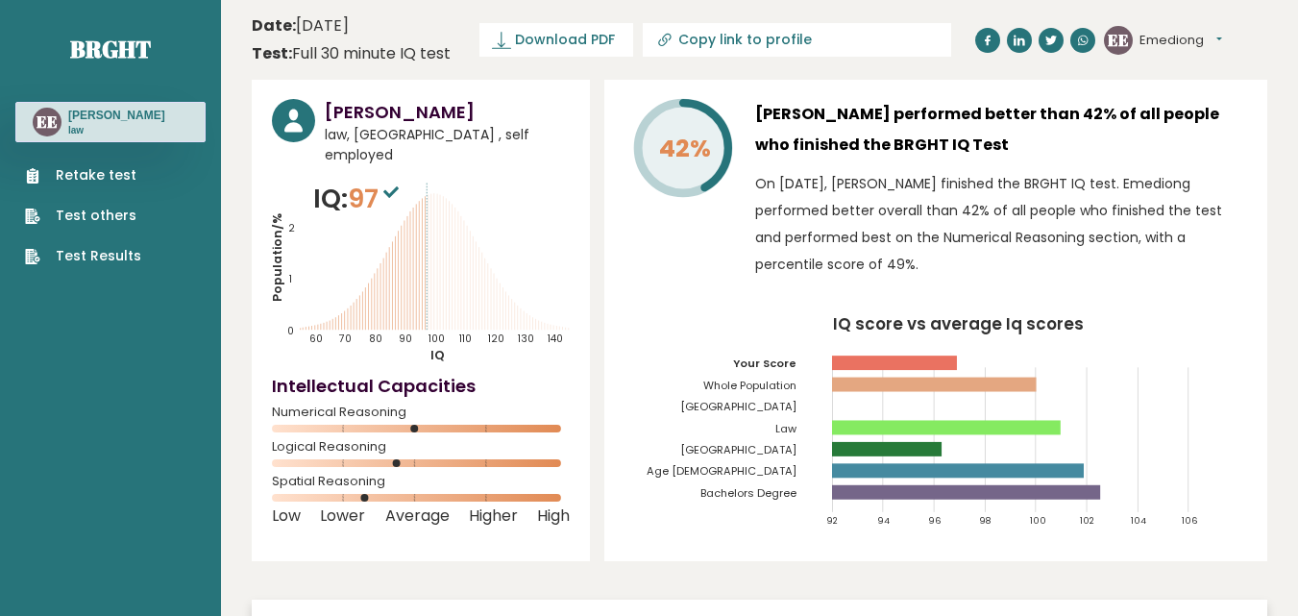
click at [565, 42] on span "Download PDF" at bounding box center [565, 40] width 100 height 20
